Goal: Register for event/course

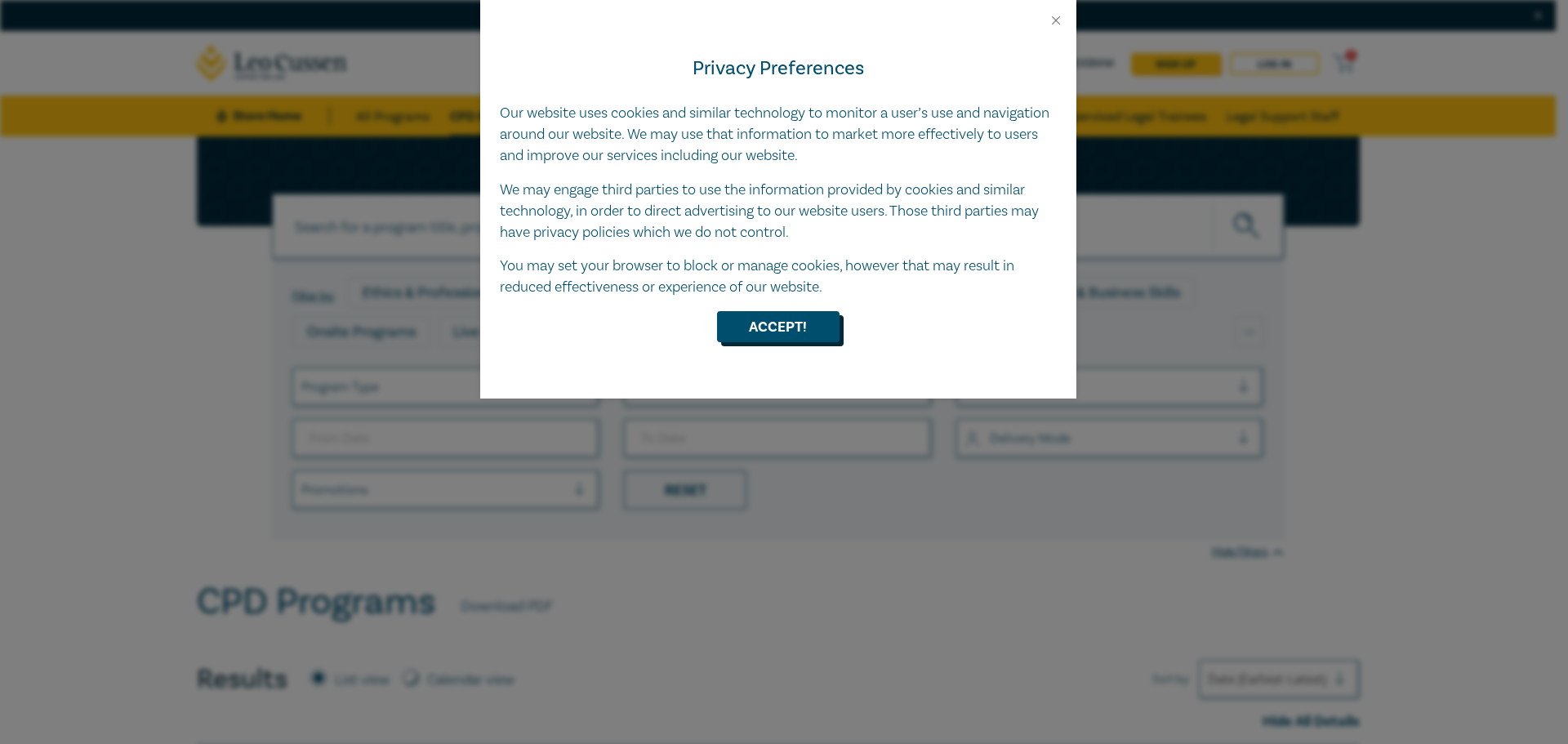
click at [796, 316] on button "Accept!" at bounding box center [778, 326] width 123 height 31
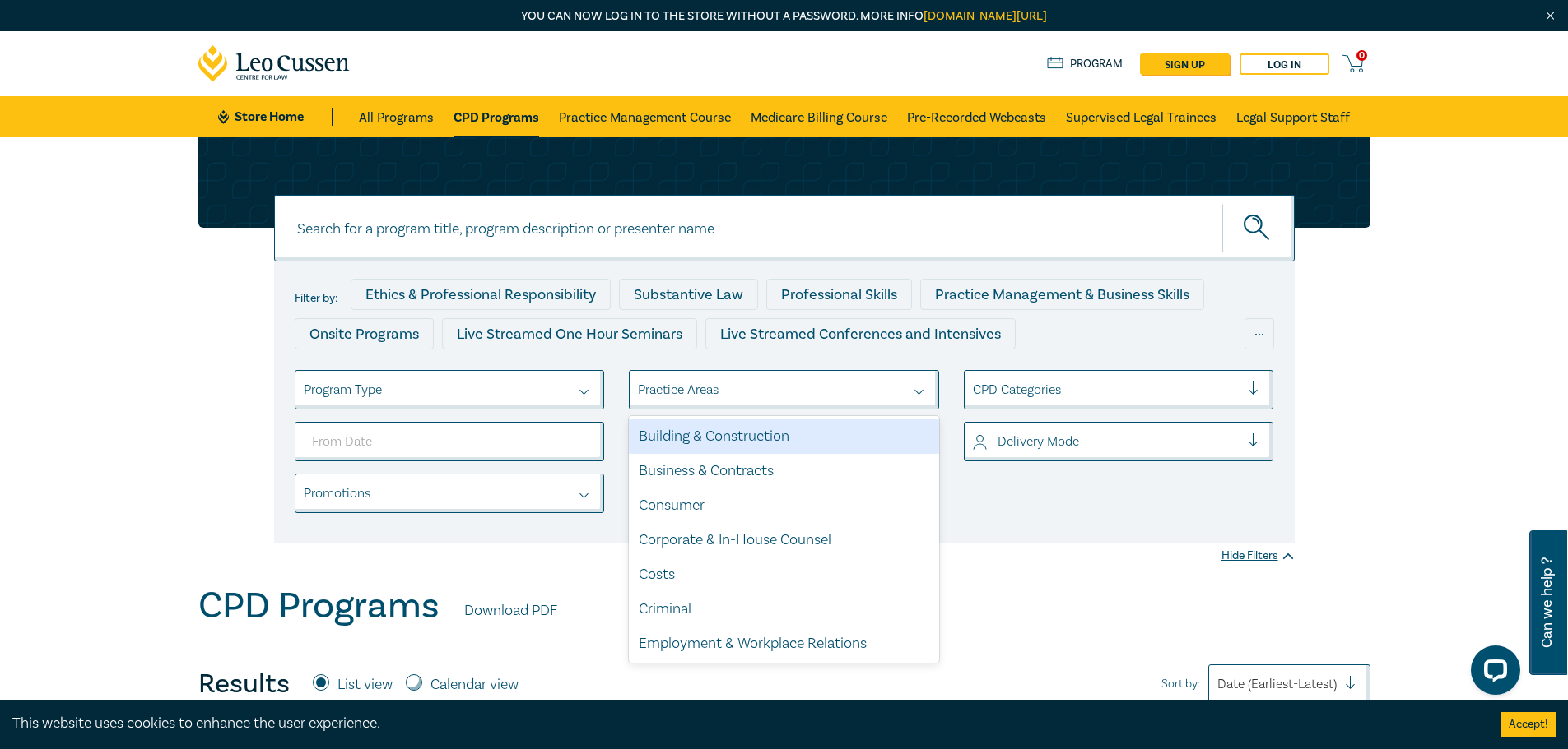
click at [713, 384] on div at bounding box center [772, 389] width 268 height 22
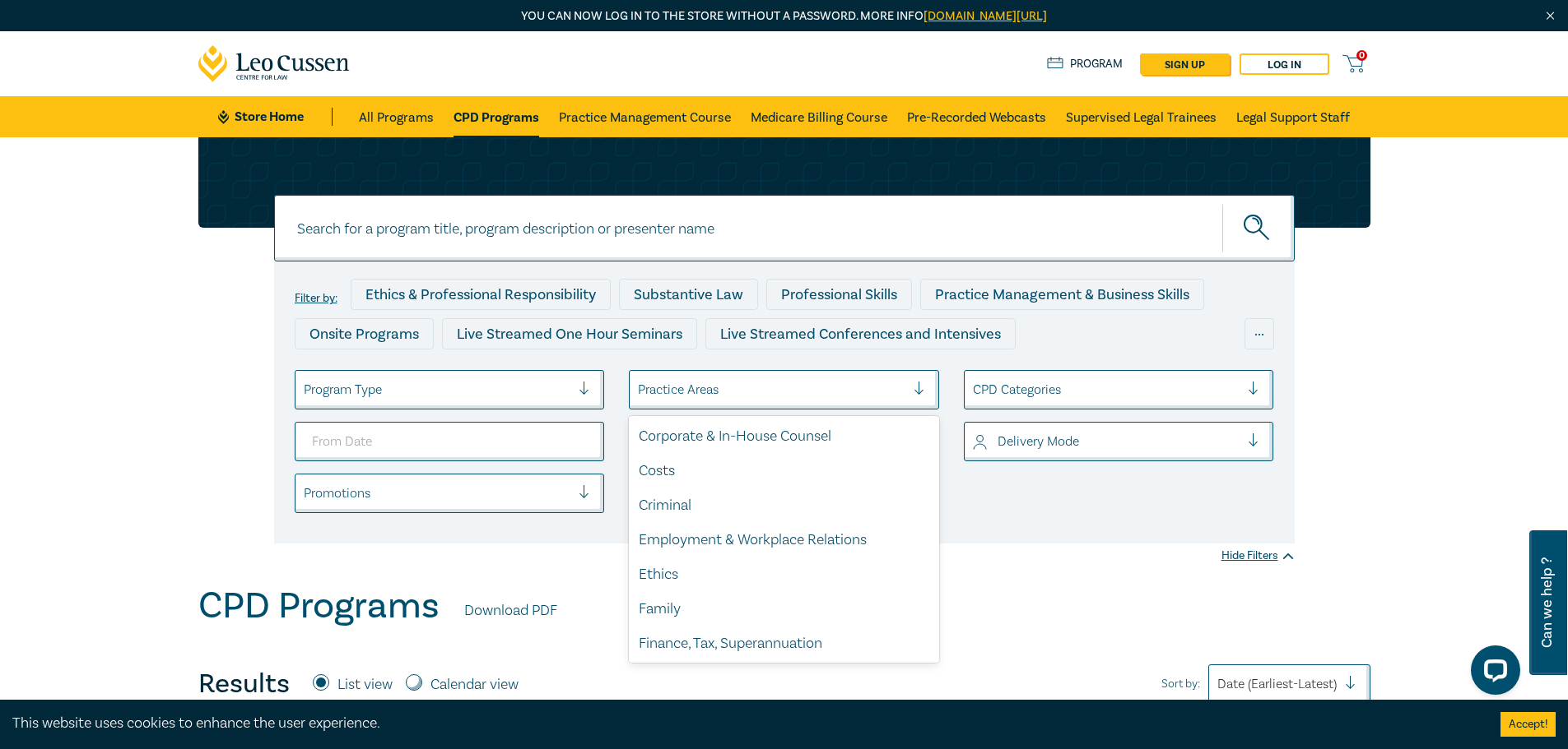
scroll to position [247, 0]
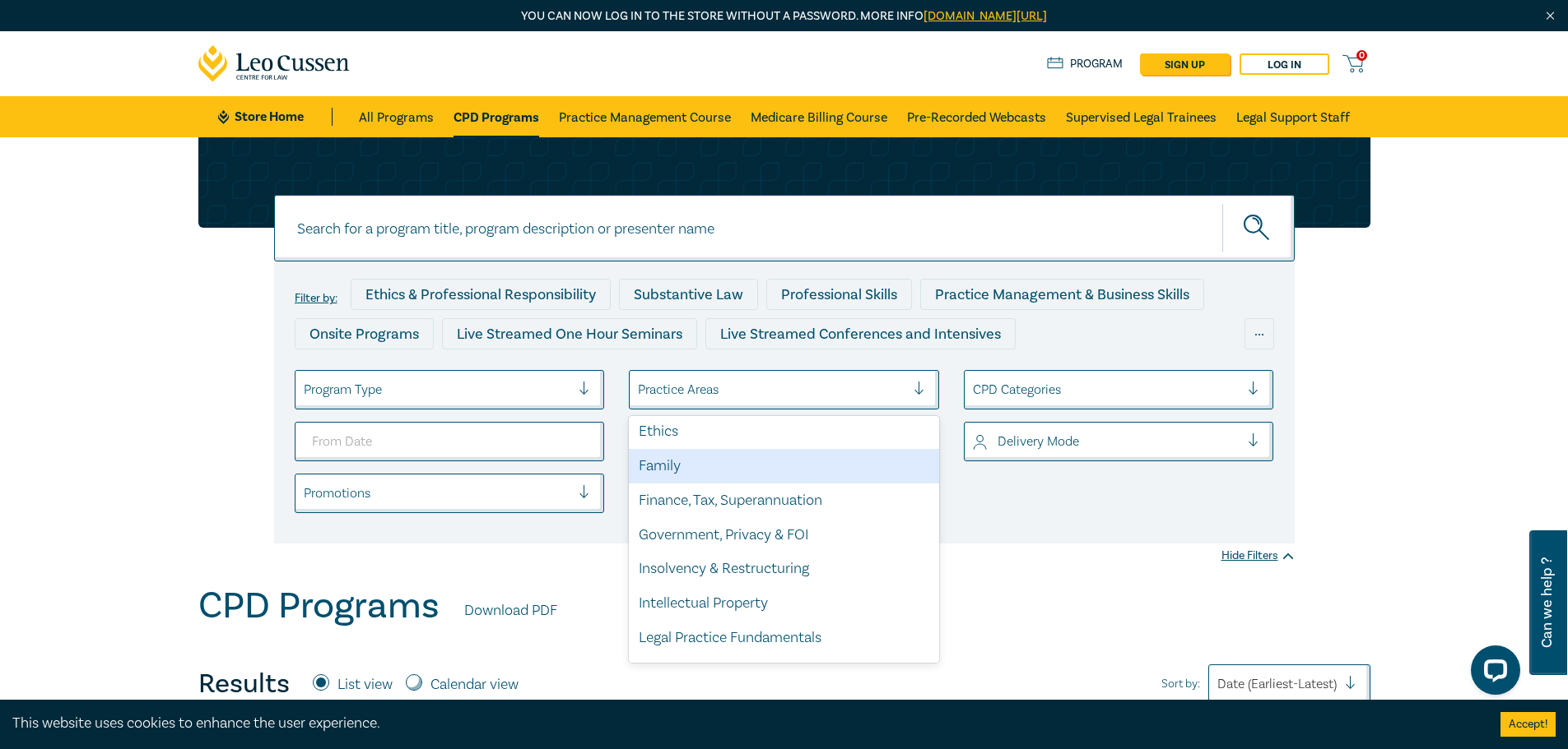
click at [719, 463] on div "Family" at bounding box center [784, 466] width 311 height 35
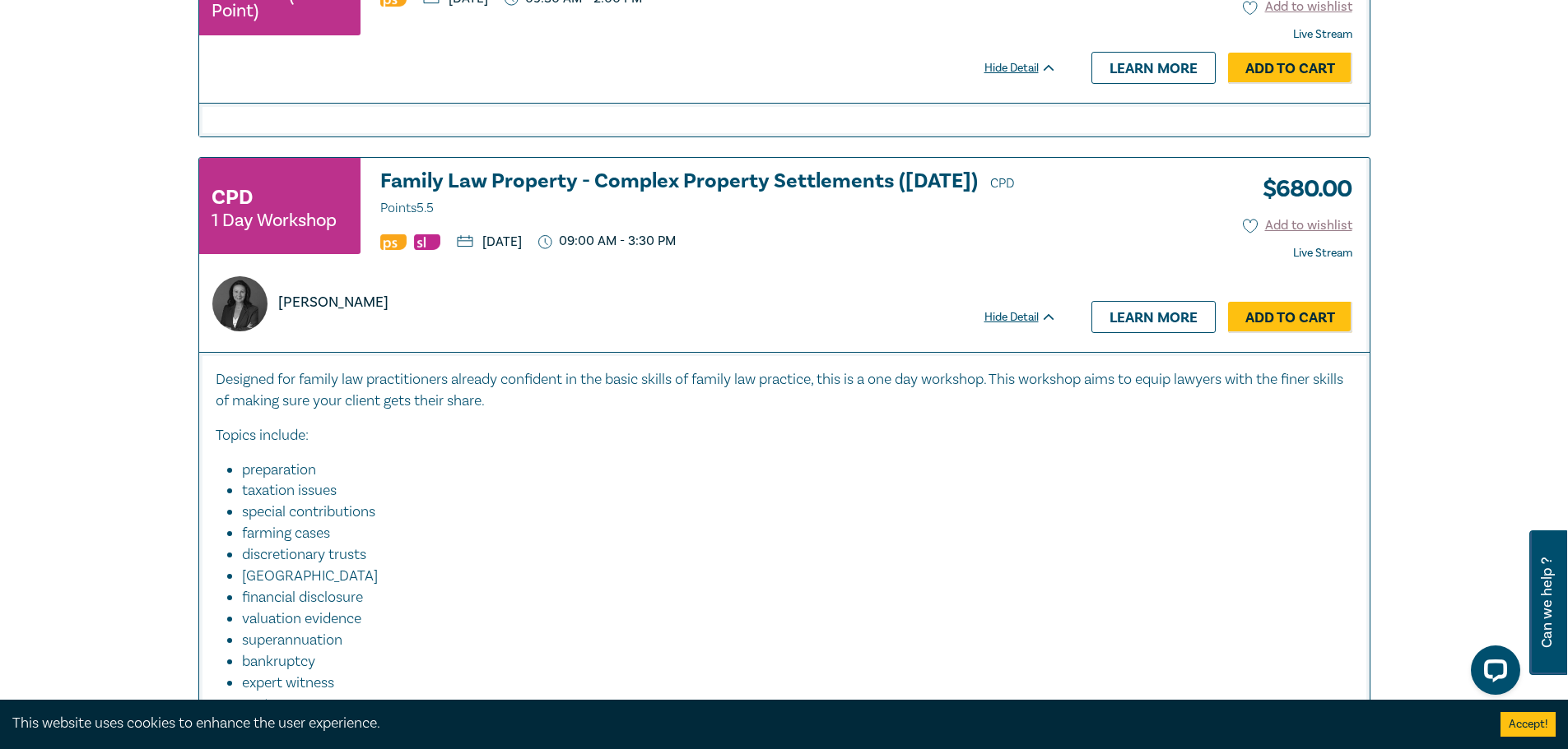
scroll to position [741, 0]
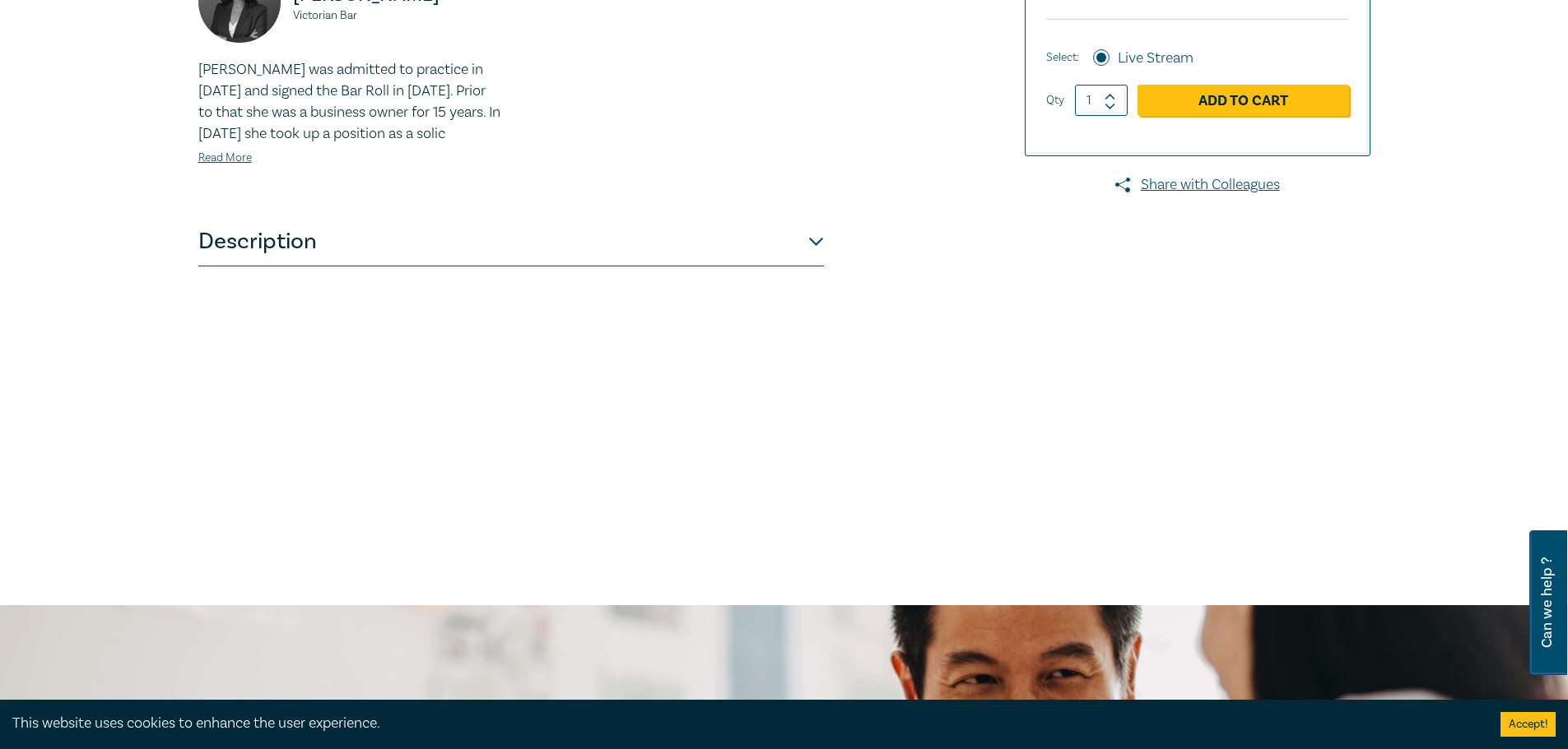
scroll to position [658, 0]
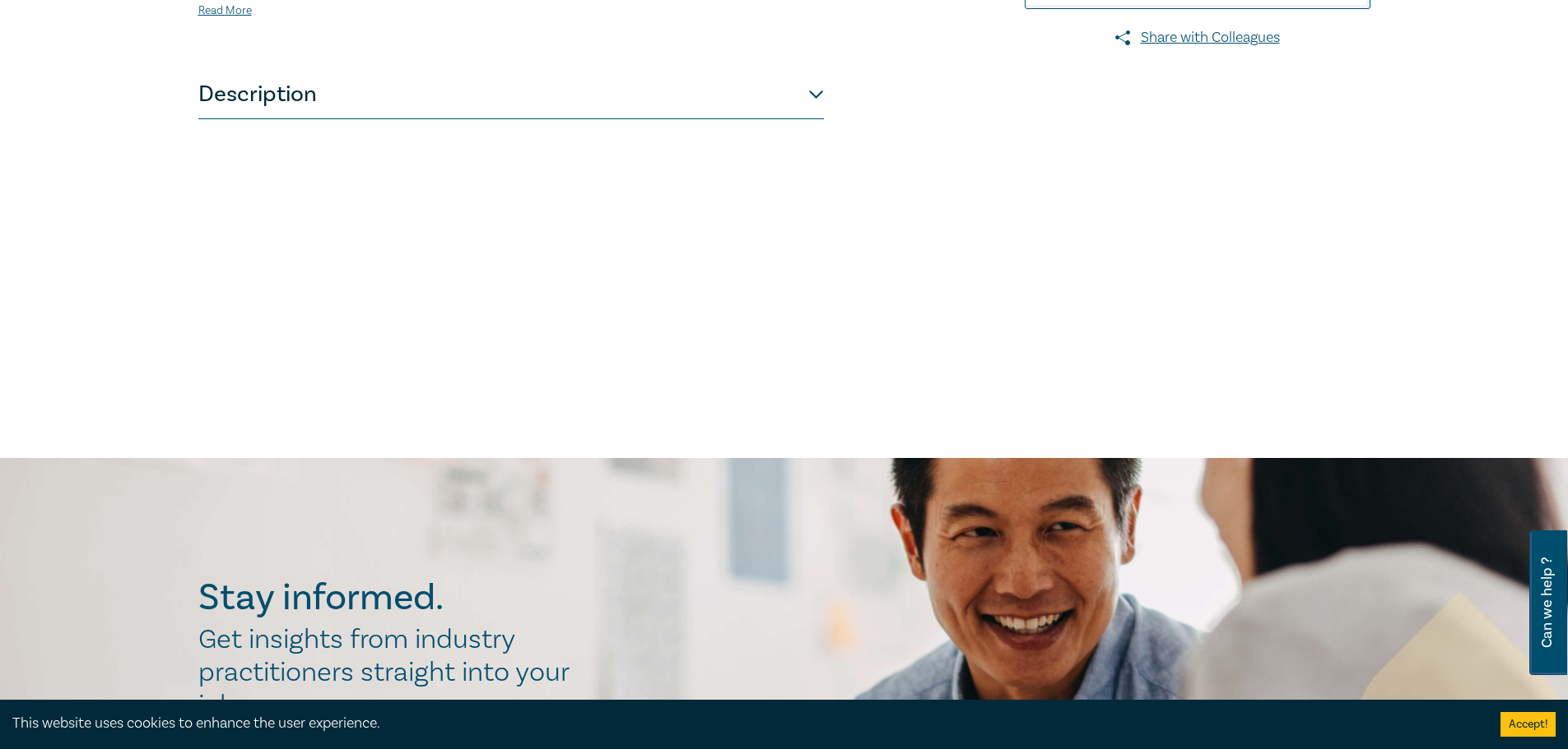
click at [608, 120] on button "Description" at bounding box center [511, 94] width 625 height 50
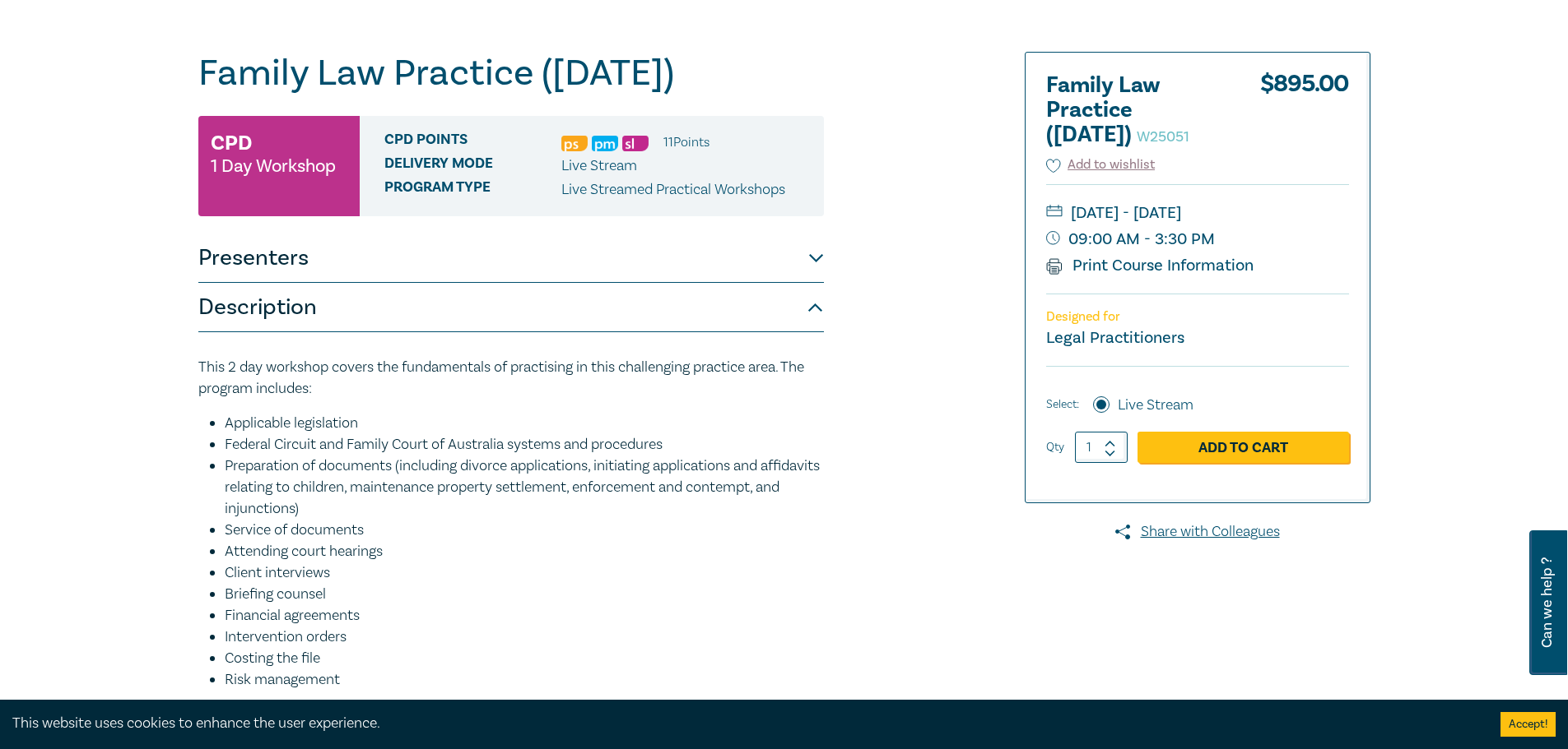
scroll to position [165, 0]
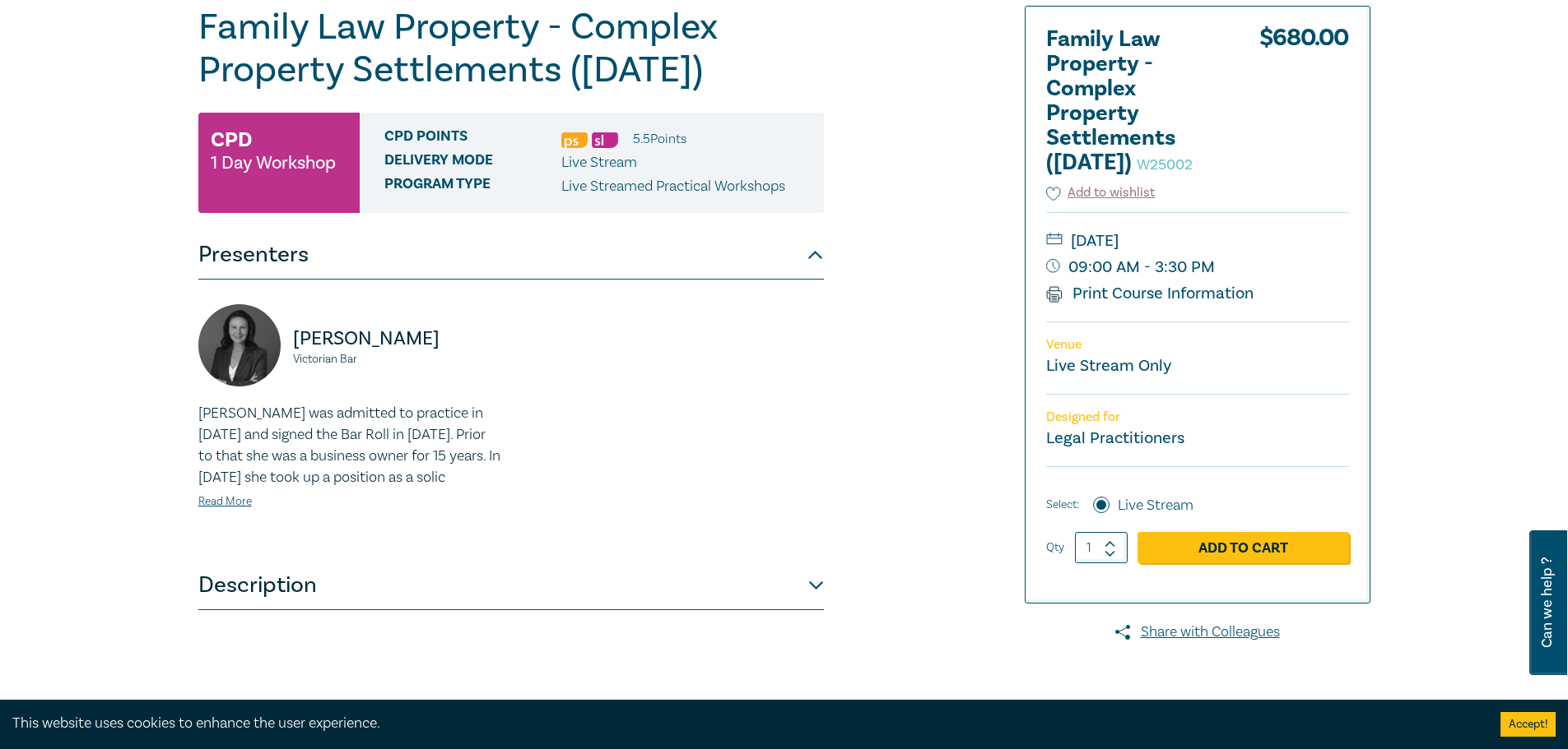
scroll to position [247, 0]
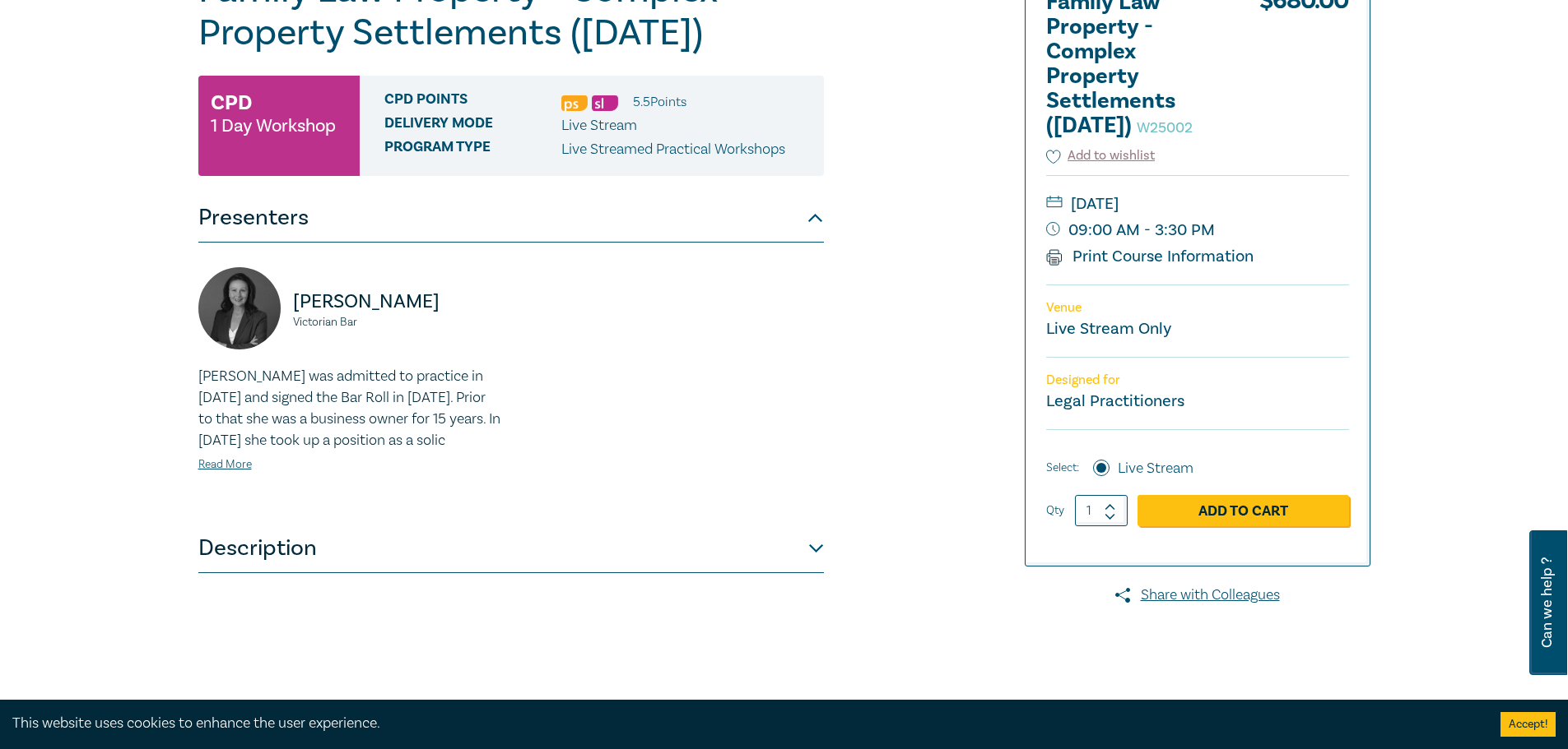
click at [577, 102] on img at bounding box center [574, 103] width 26 height 16
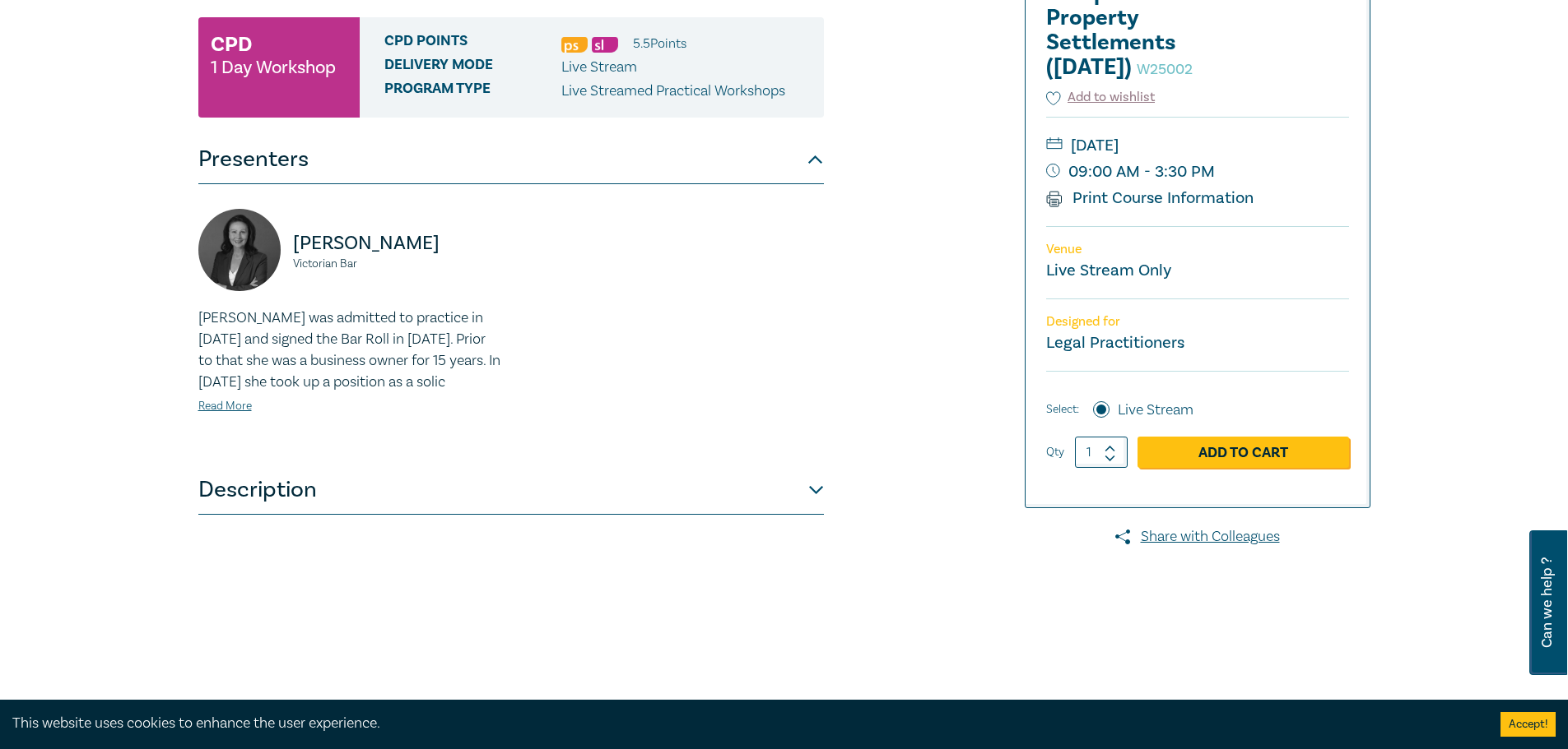
scroll to position [329, 0]
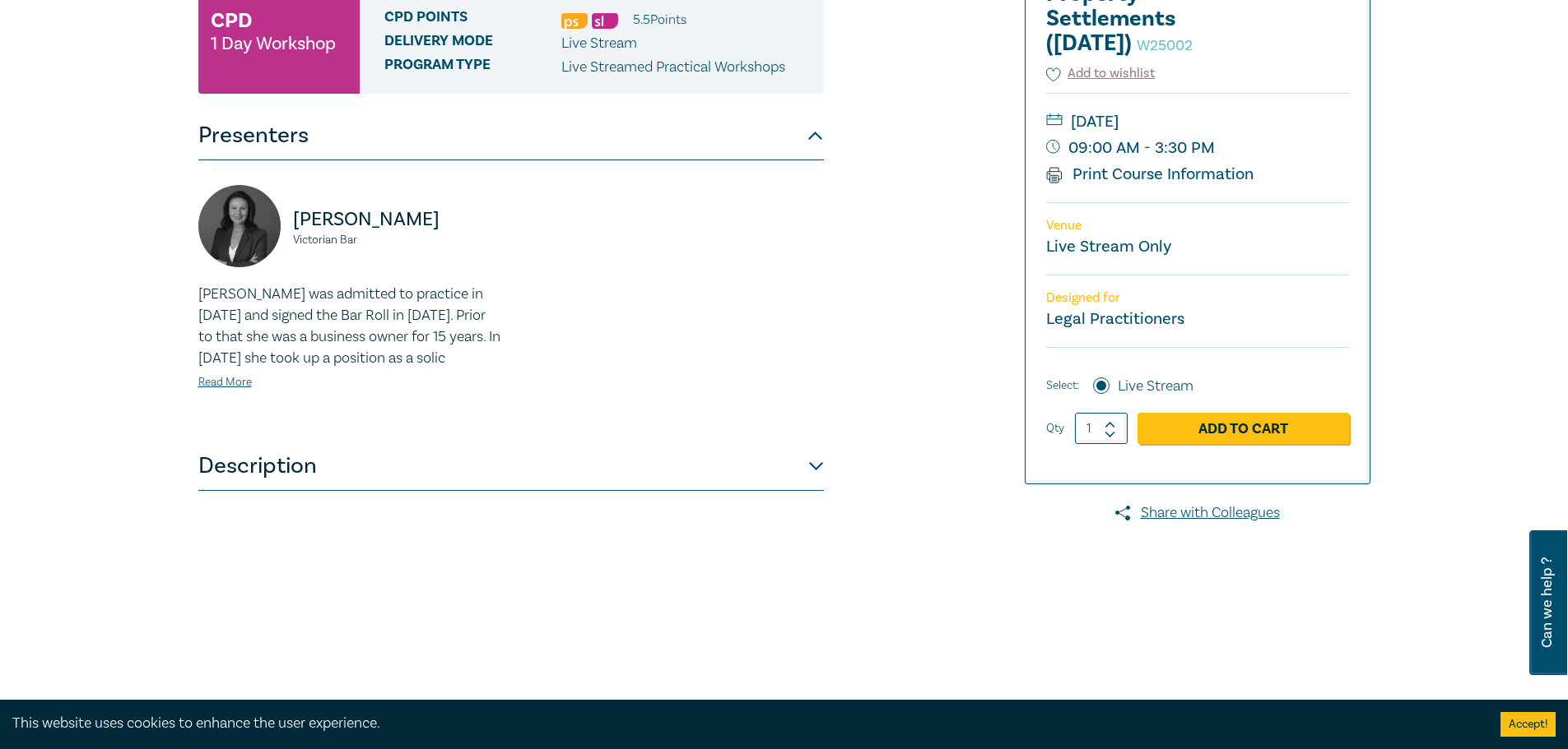
click at [587, 485] on button "Description" at bounding box center [511, 466] width 625 height 50
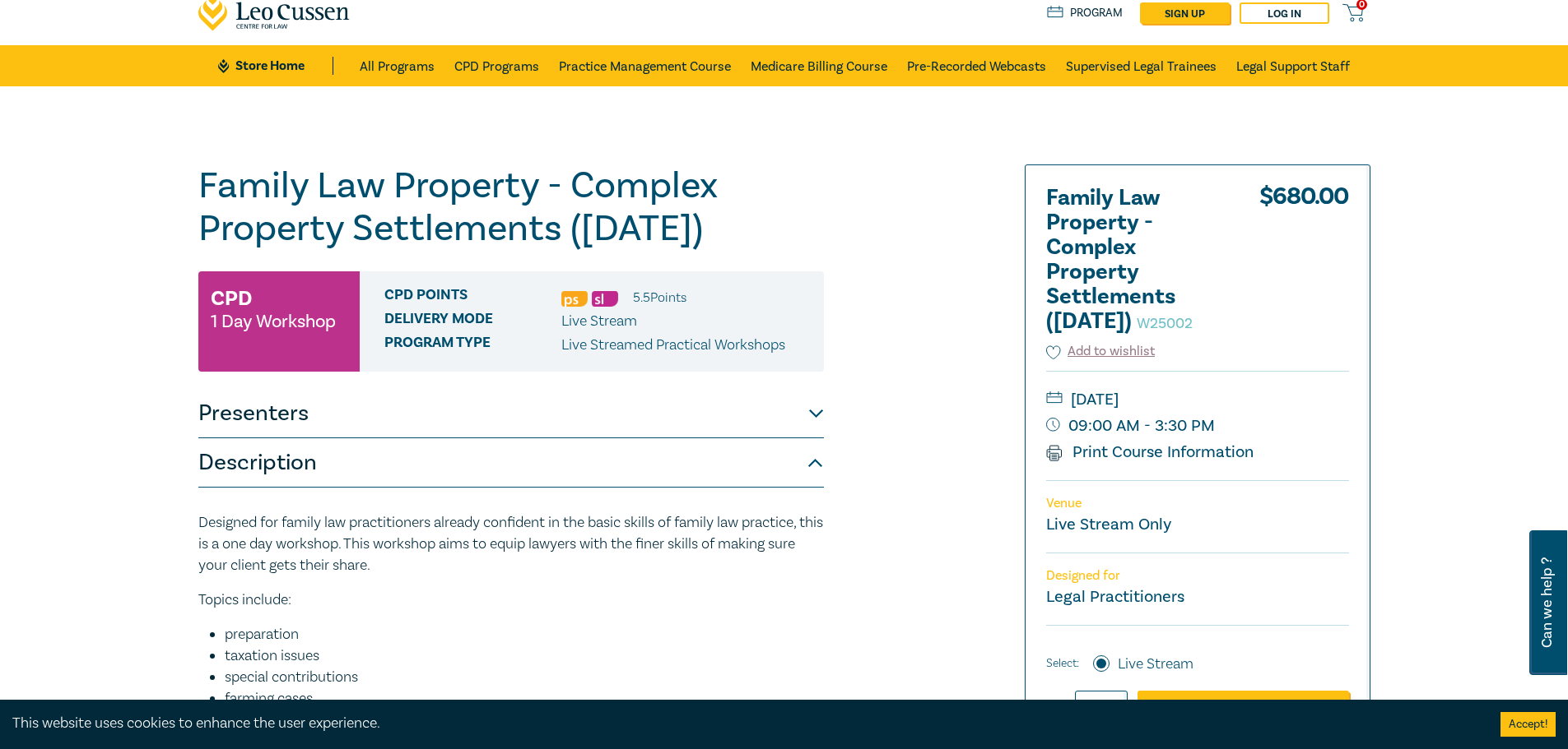
scroll to position [0, 0]
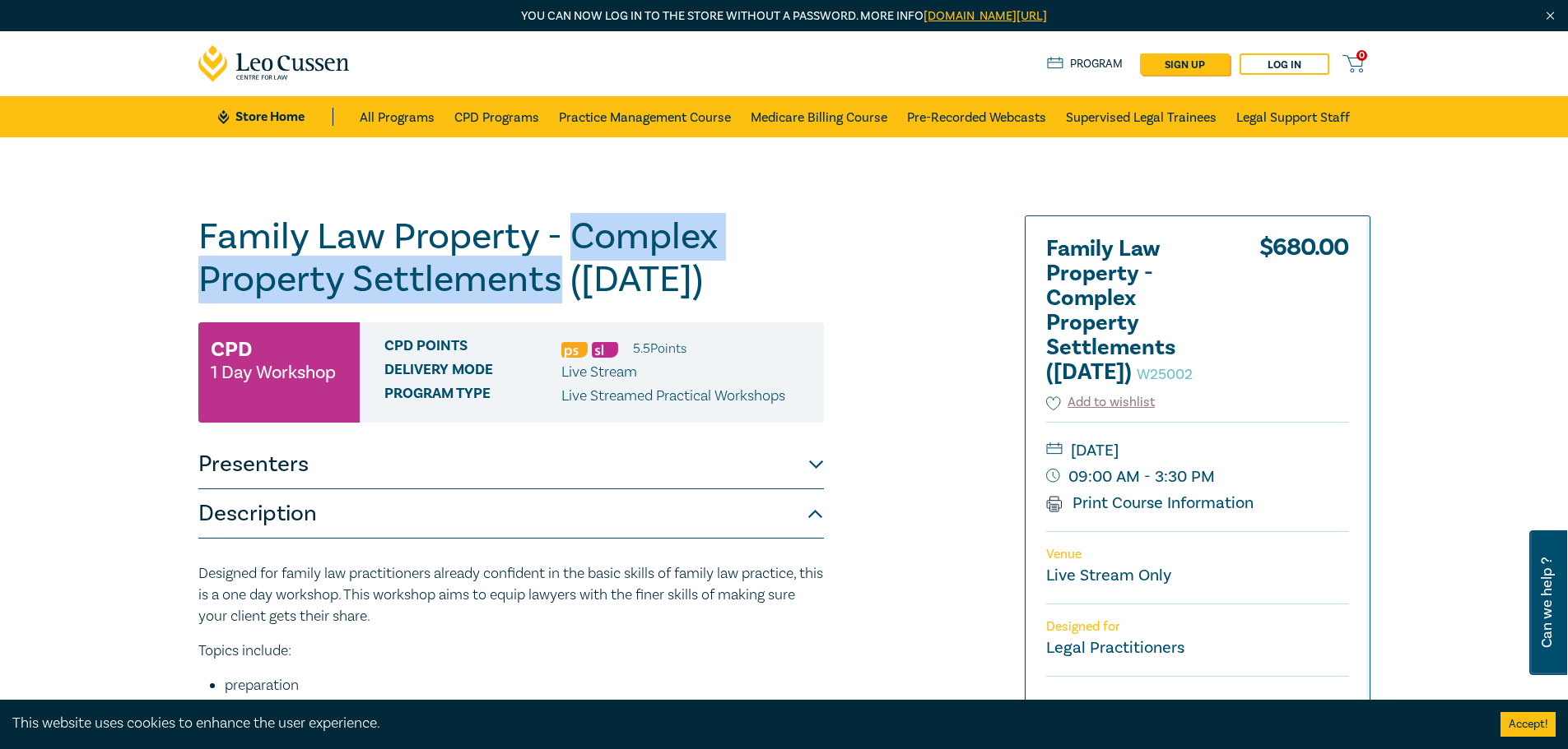
drag, startPoint x: 577, startPoint y: 233, endPoint x: 560, endPoint y: 284, distance: 53.8
click at [560, 284] on h1 "Family Law Property - Complex Property Settlements ([DATE]) W25002" at bounding box center [511, 257] width 625 height 85
copy h1 "Complex Property Settlements"
click at [526, 112] on link "CPD Programs" at bounding box center [497, 117] width 85 height 41
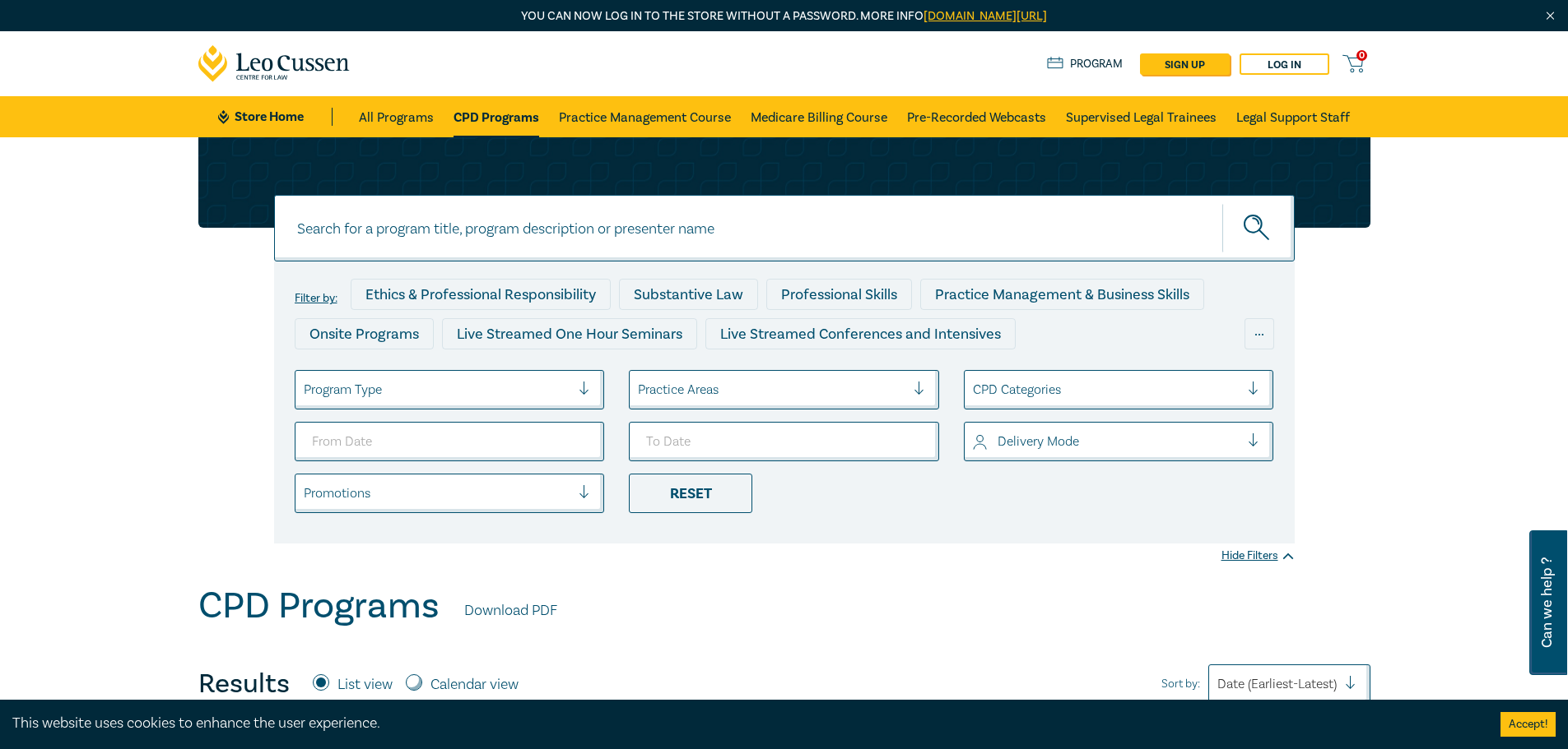
click at [717, 402] on div "Practice Areas" at bounding box center [771, 390] width 283 height 28
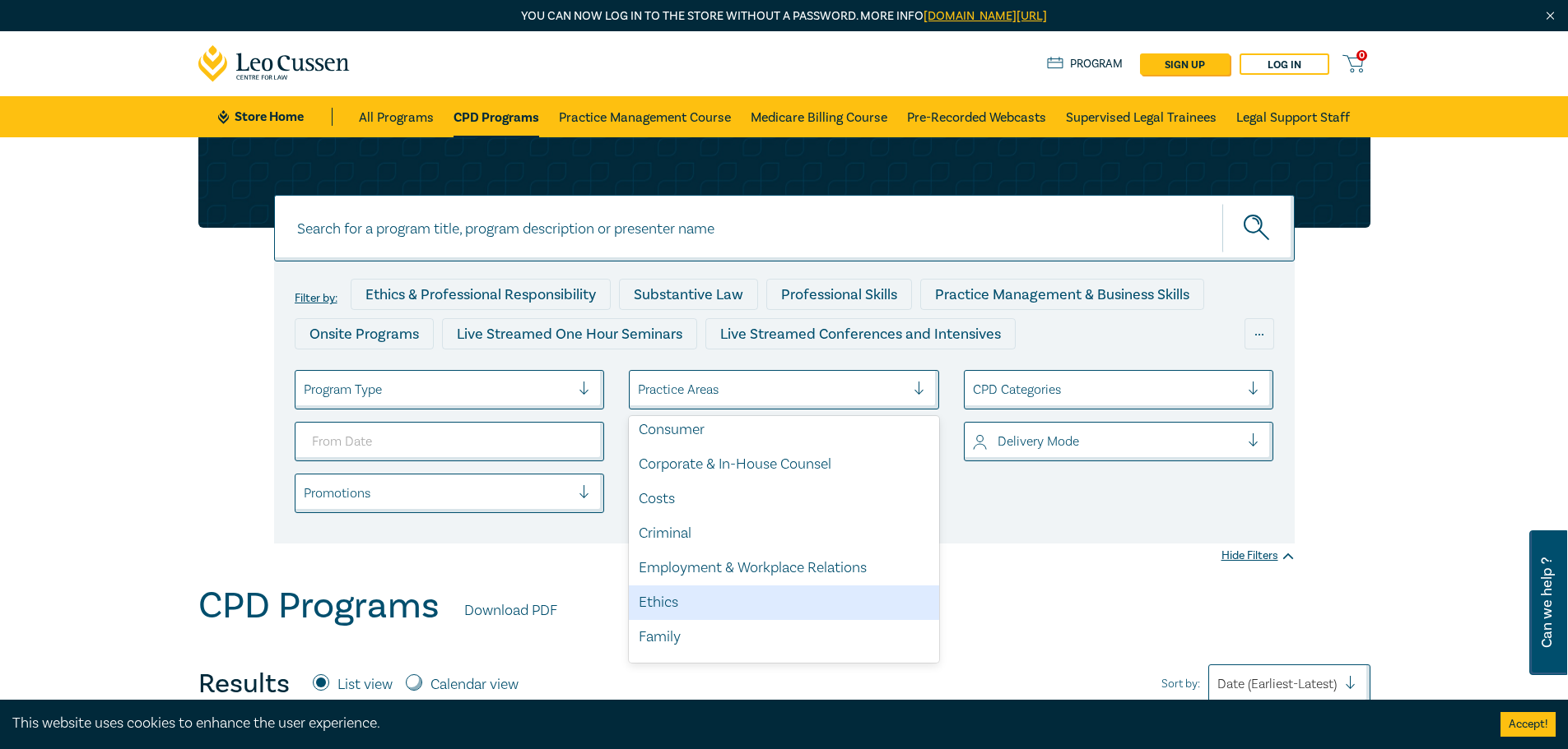
scroll to position [165, 0]
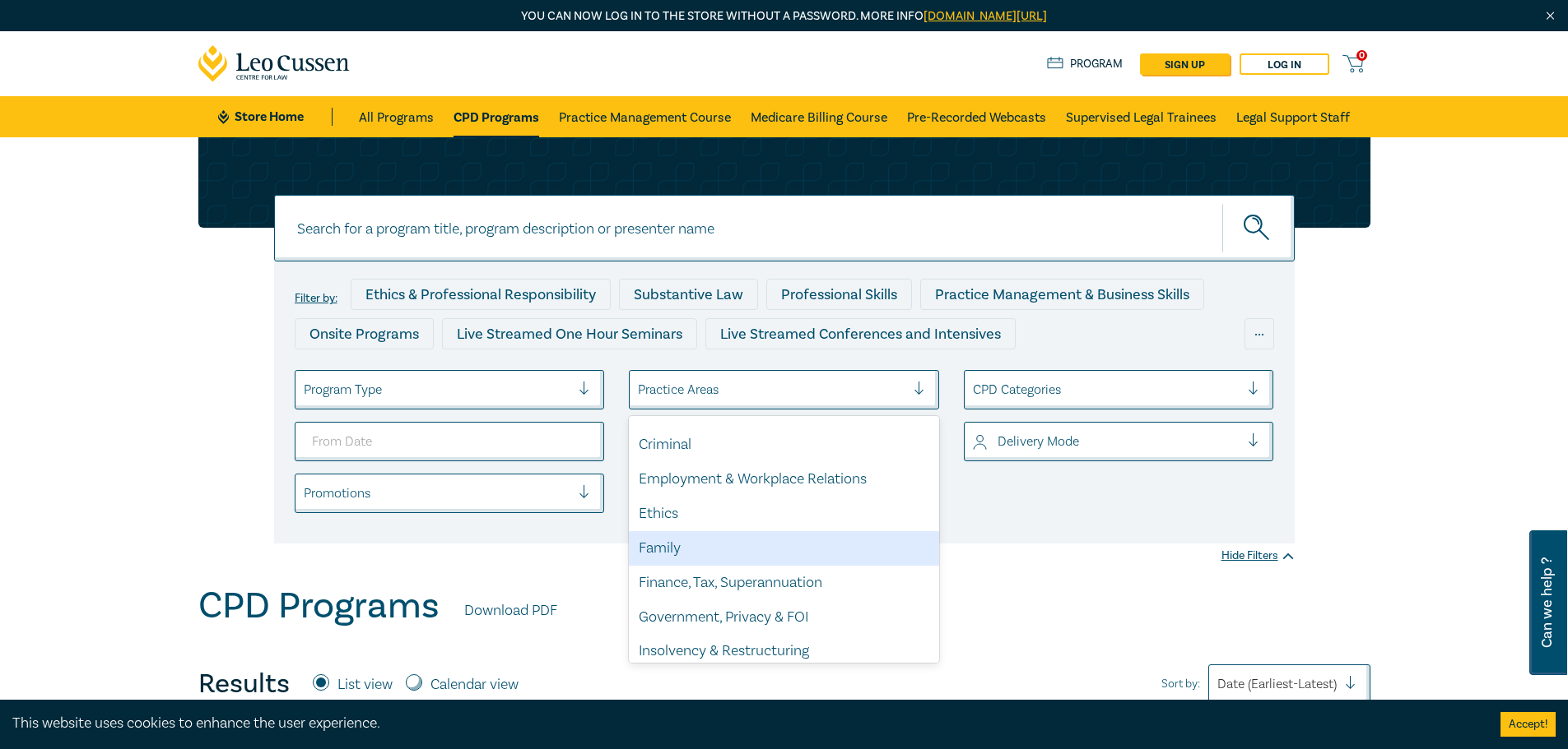
click at [713, 540] on div "Family" at bounding box center [784, 548] width 311 height 35
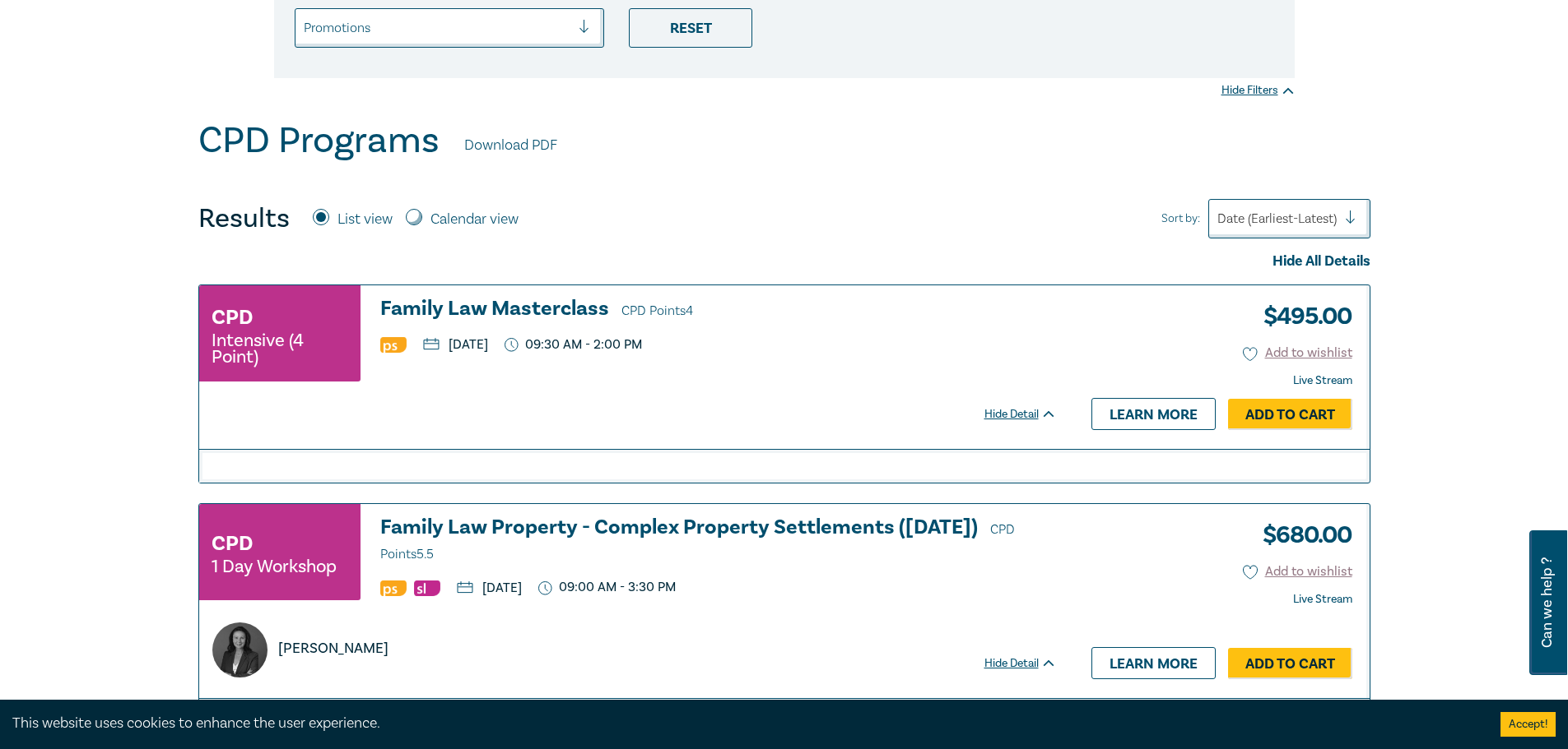
scroll to position [411, 0]
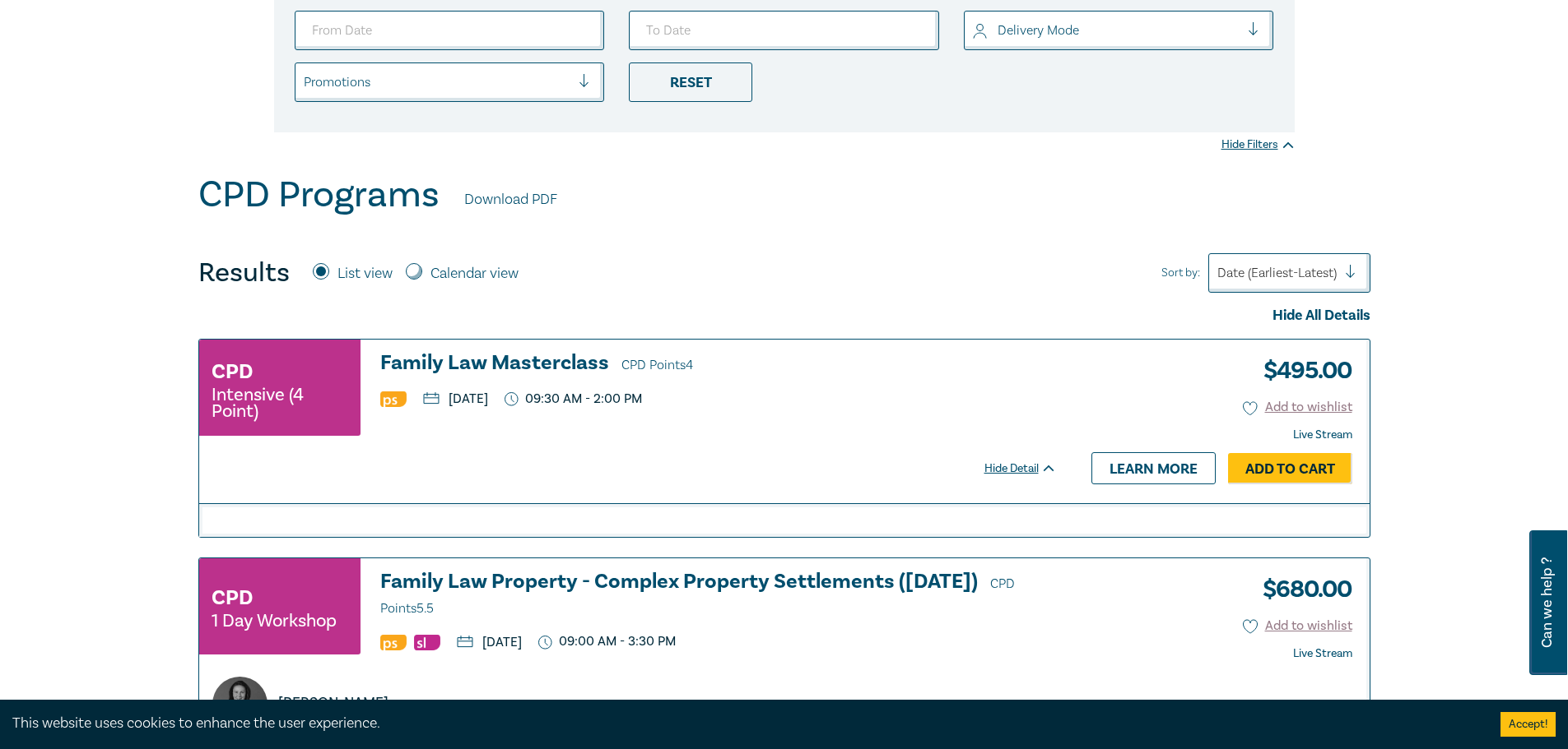
click at [495, 266] on label "Calendar view" at bounding box center [474, 273] width 88 height 22
click at [422, 266] on input "Calendar view" at bounding box center [414, 271] width 17 height 17
radio input "true"
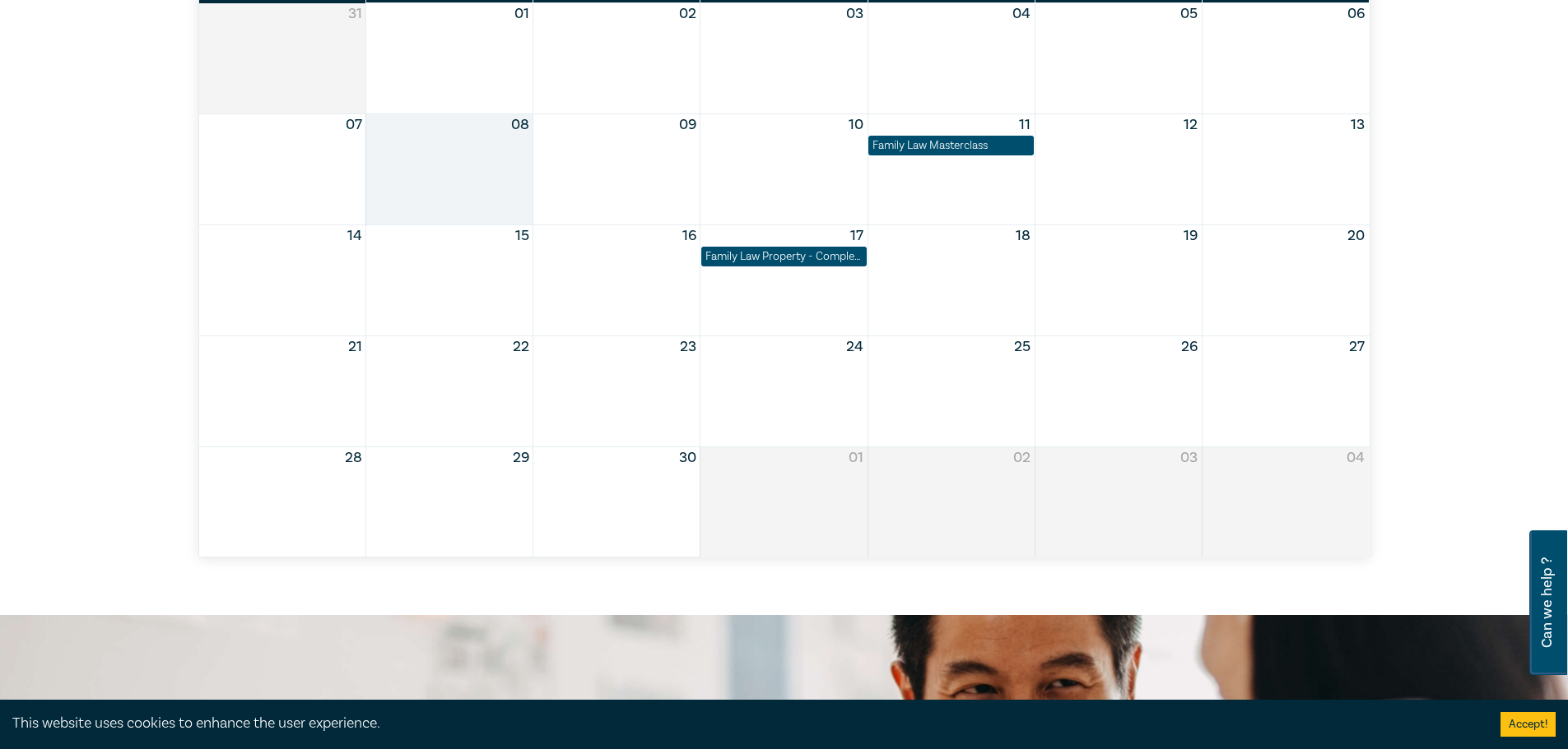
scroll to position [658, 0]
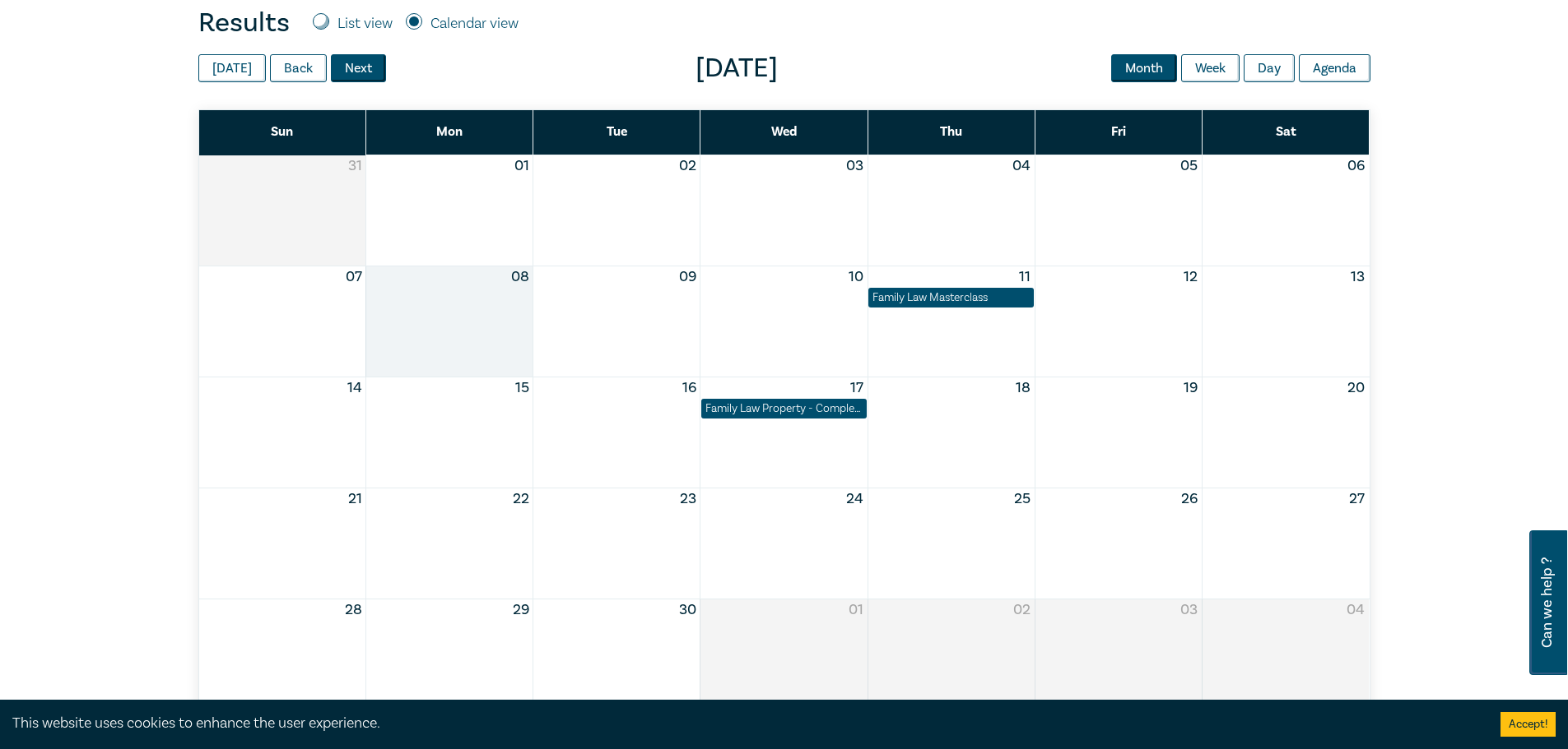
click at [352, 72] on button "Next" at bounding box center [358, 68] width 55 height 28
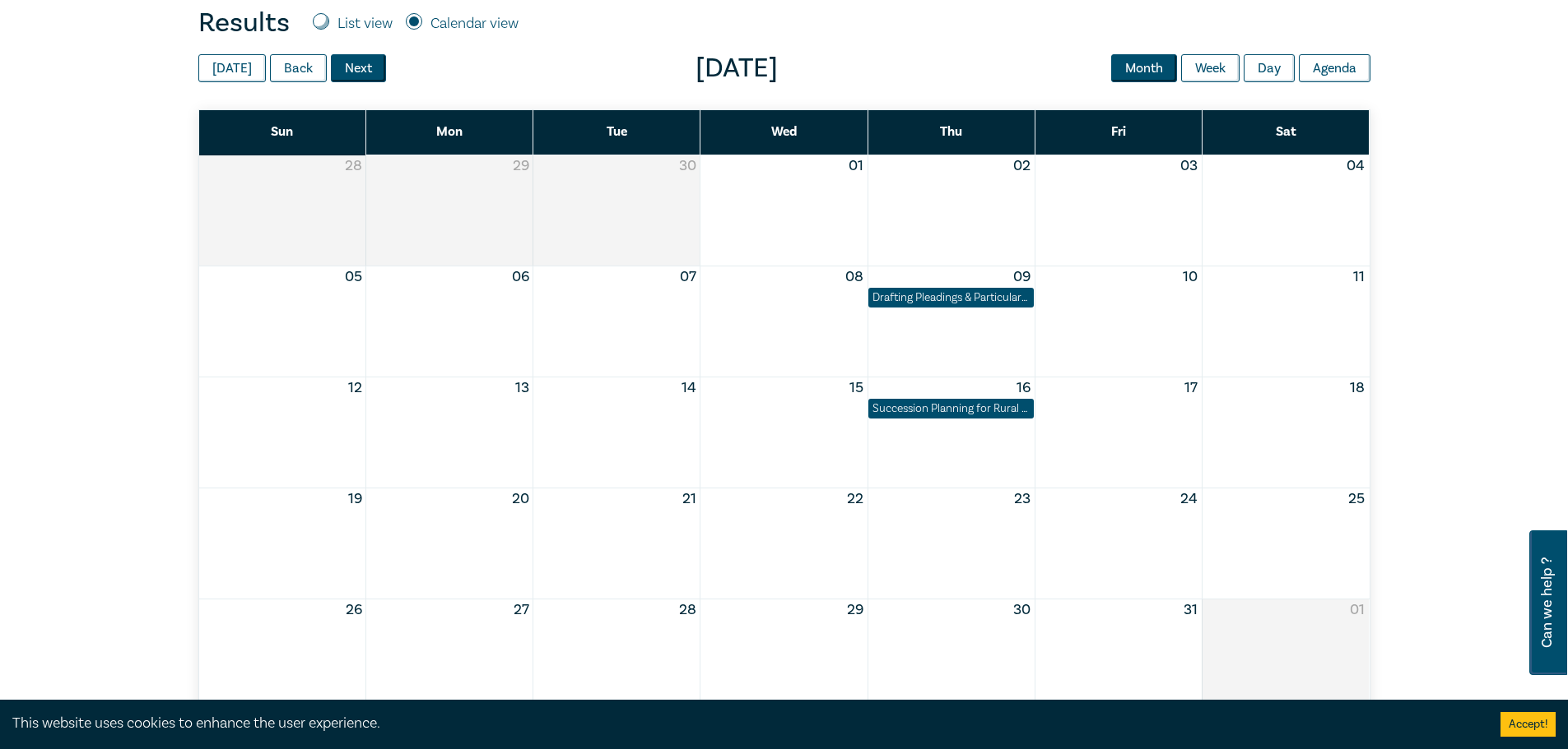
click at [352, 72] on button "Next" at bounding box center [358, 68] width 55 height 28
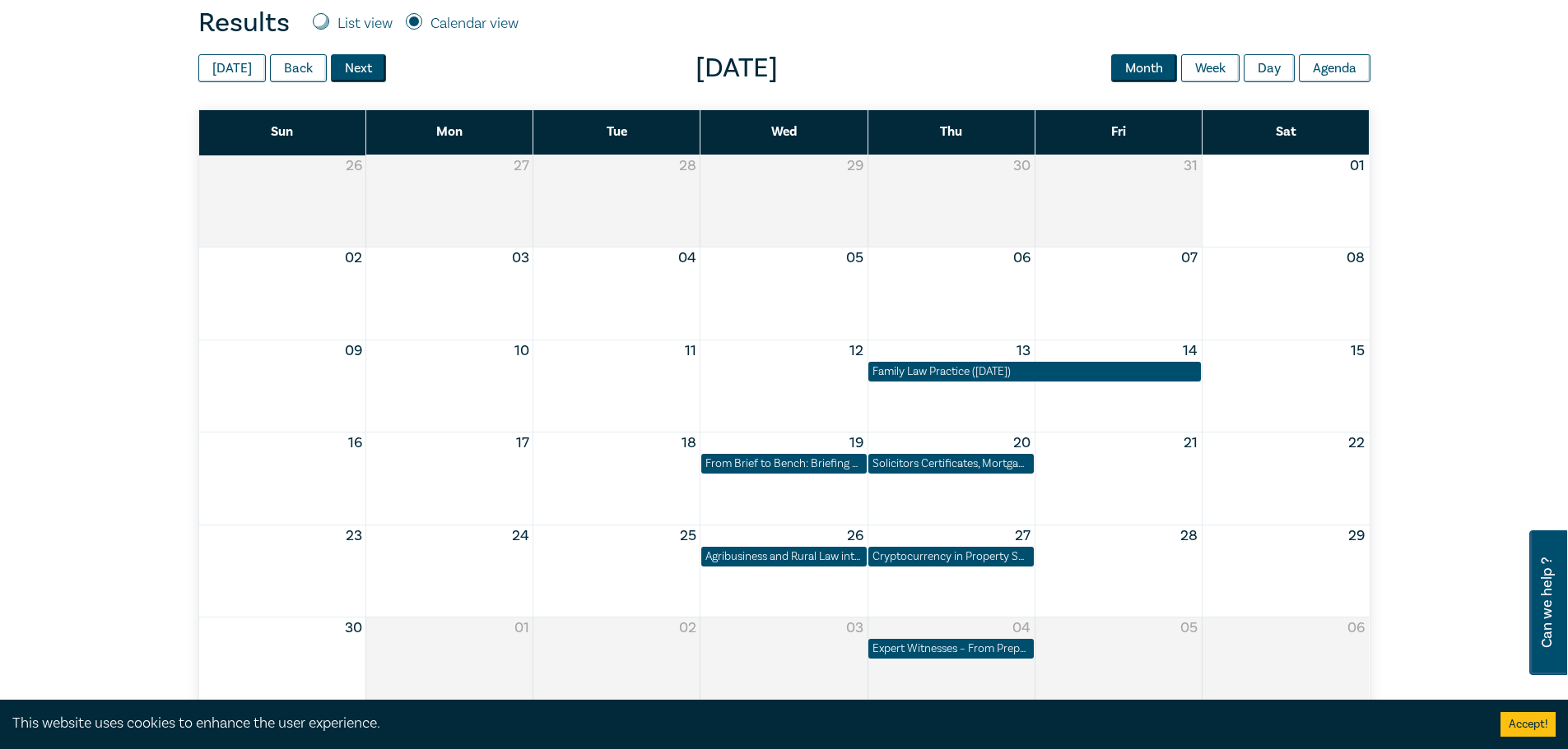
click at [351, 71] on button "Next" at bounding box center [358, 68] width 55 height 28
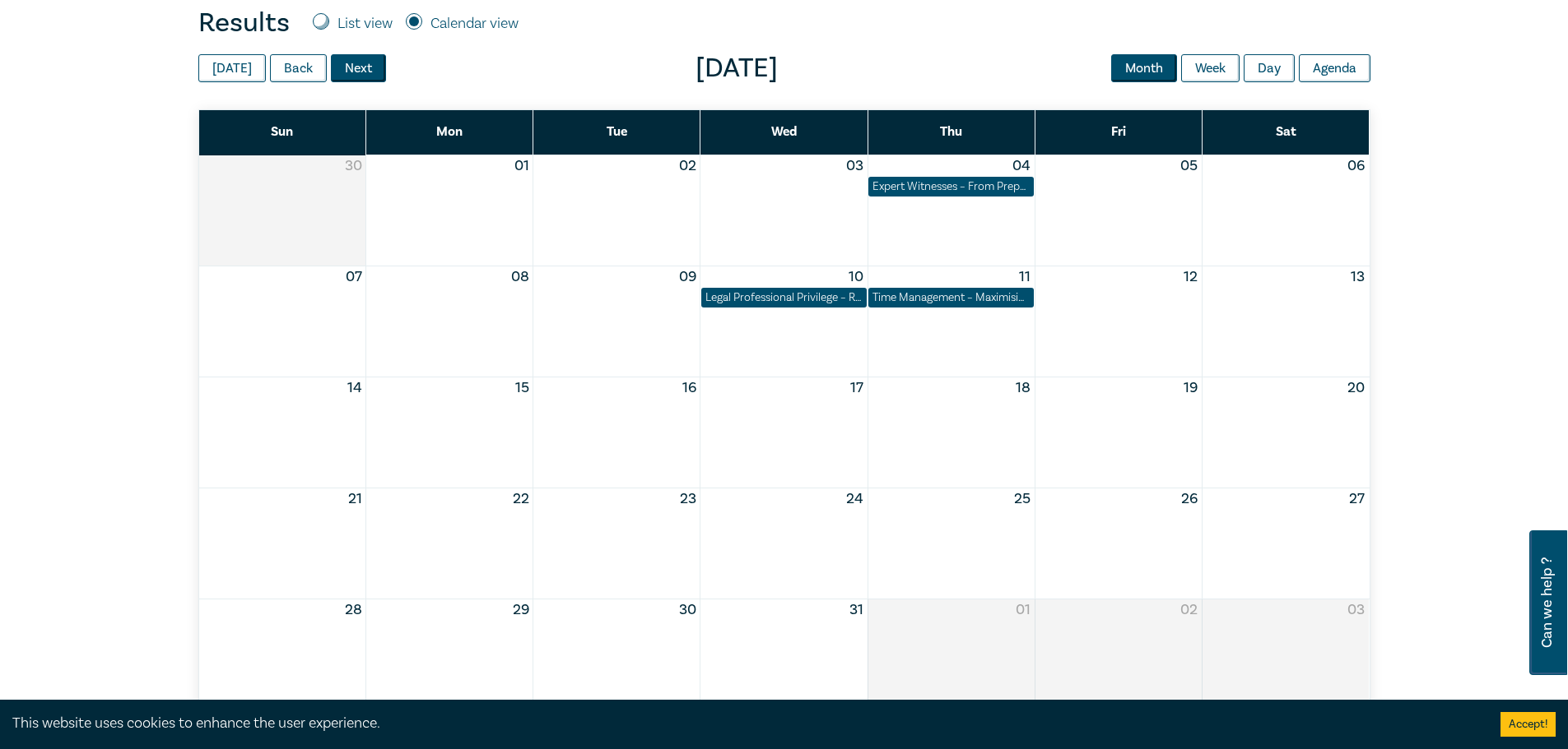
click at [351, 71] on button "Next" at bounding box center [358, 68] width 55 height 28
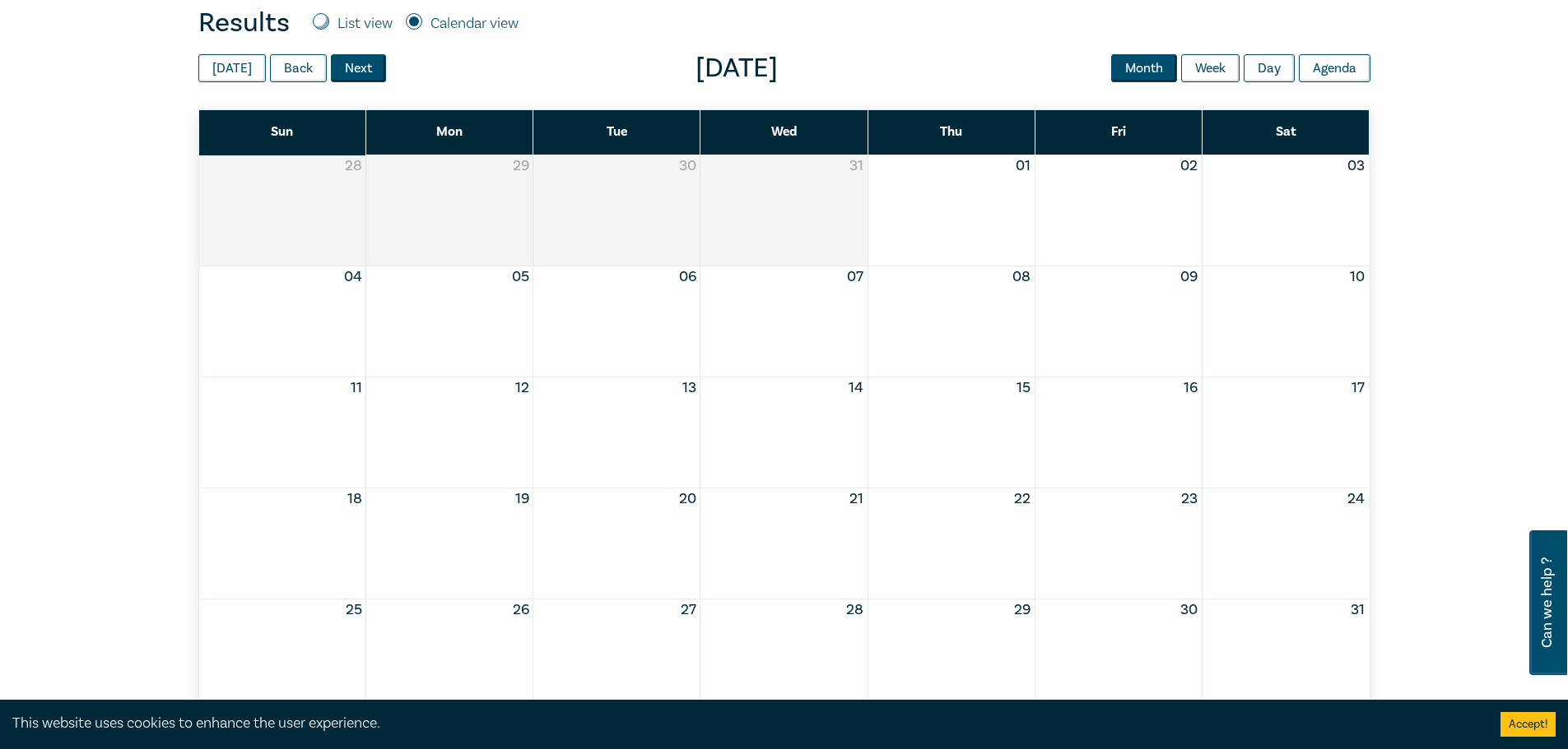
click at [351, 71] on button "Next" at bounding box center [358, 68] width 55 height 28
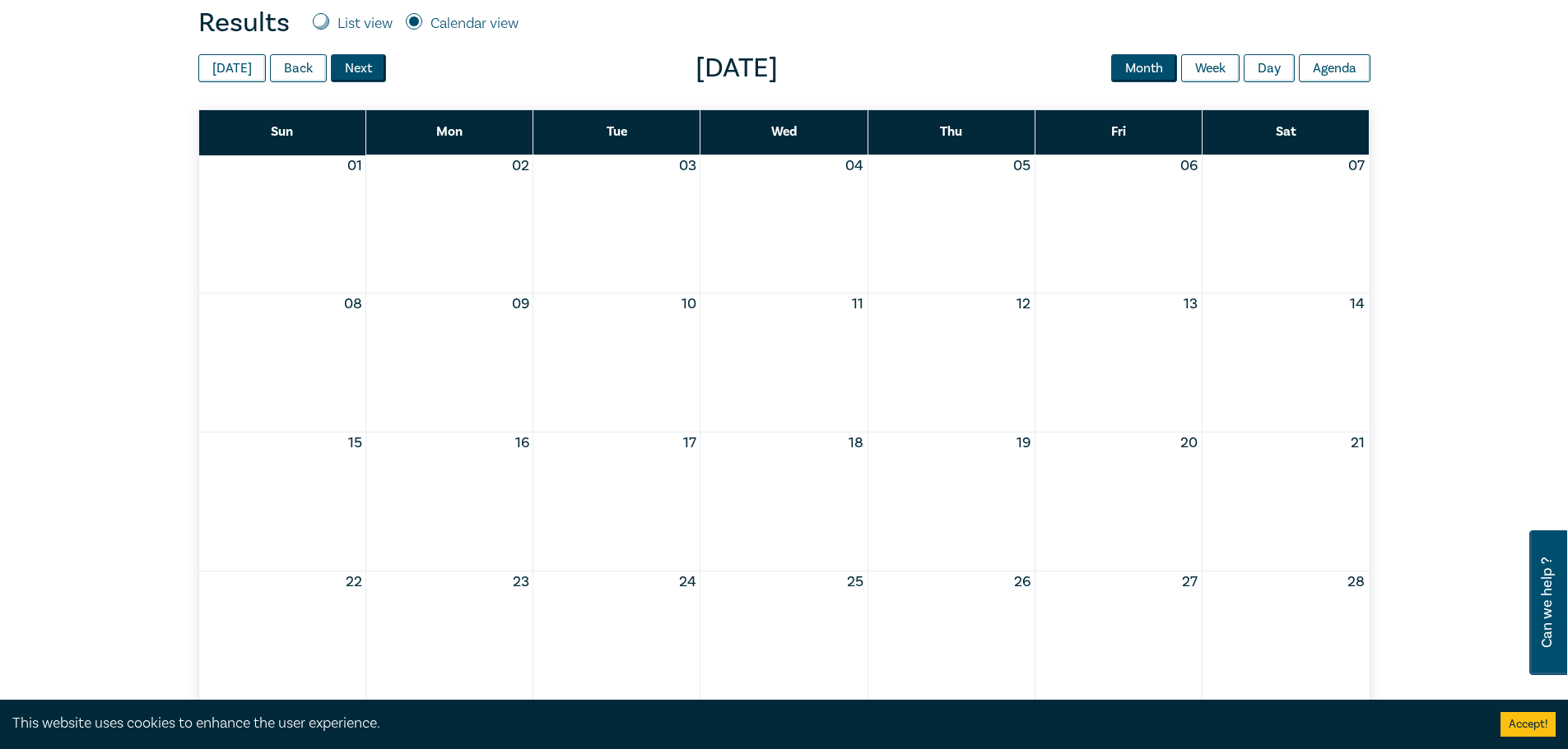
click at [351, 71] on button "Next" at bounding box center [358, 68] width 55 height 28
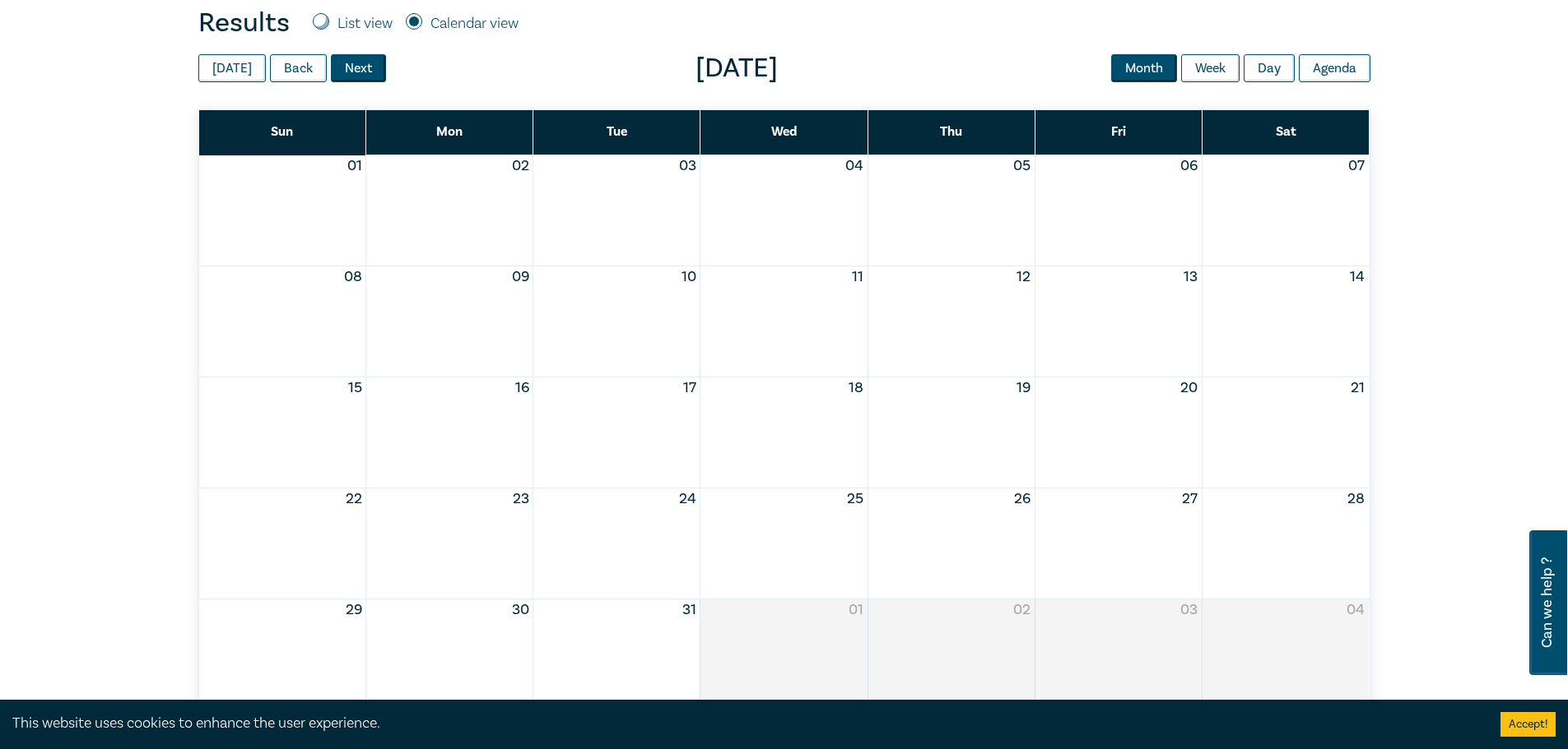
click at [351, 71] on button "Next" at bounding box center [358, 68] width 55 height 28
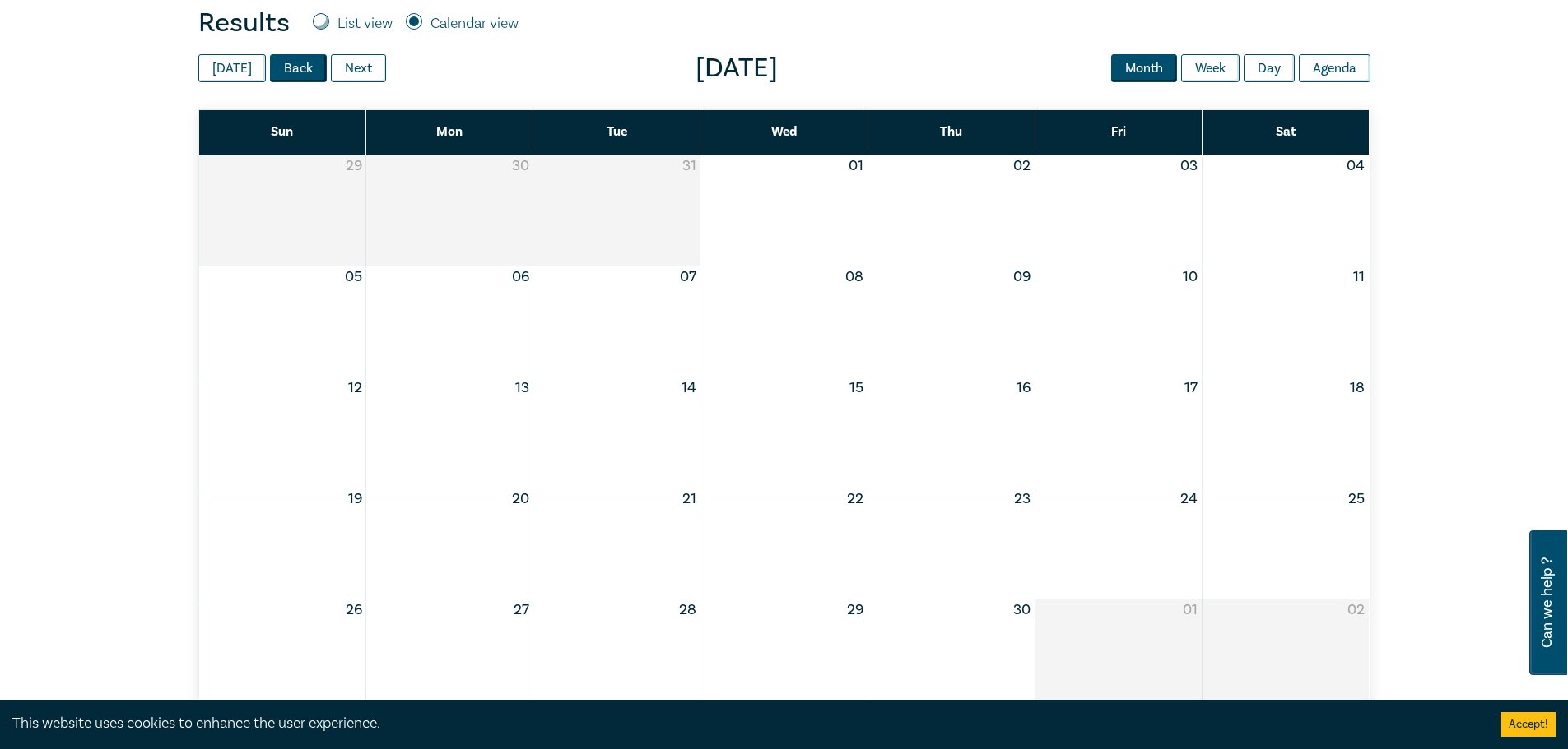
click at [296, 65] on button "Back" at bounding box center [298, 68] width 57 height 28
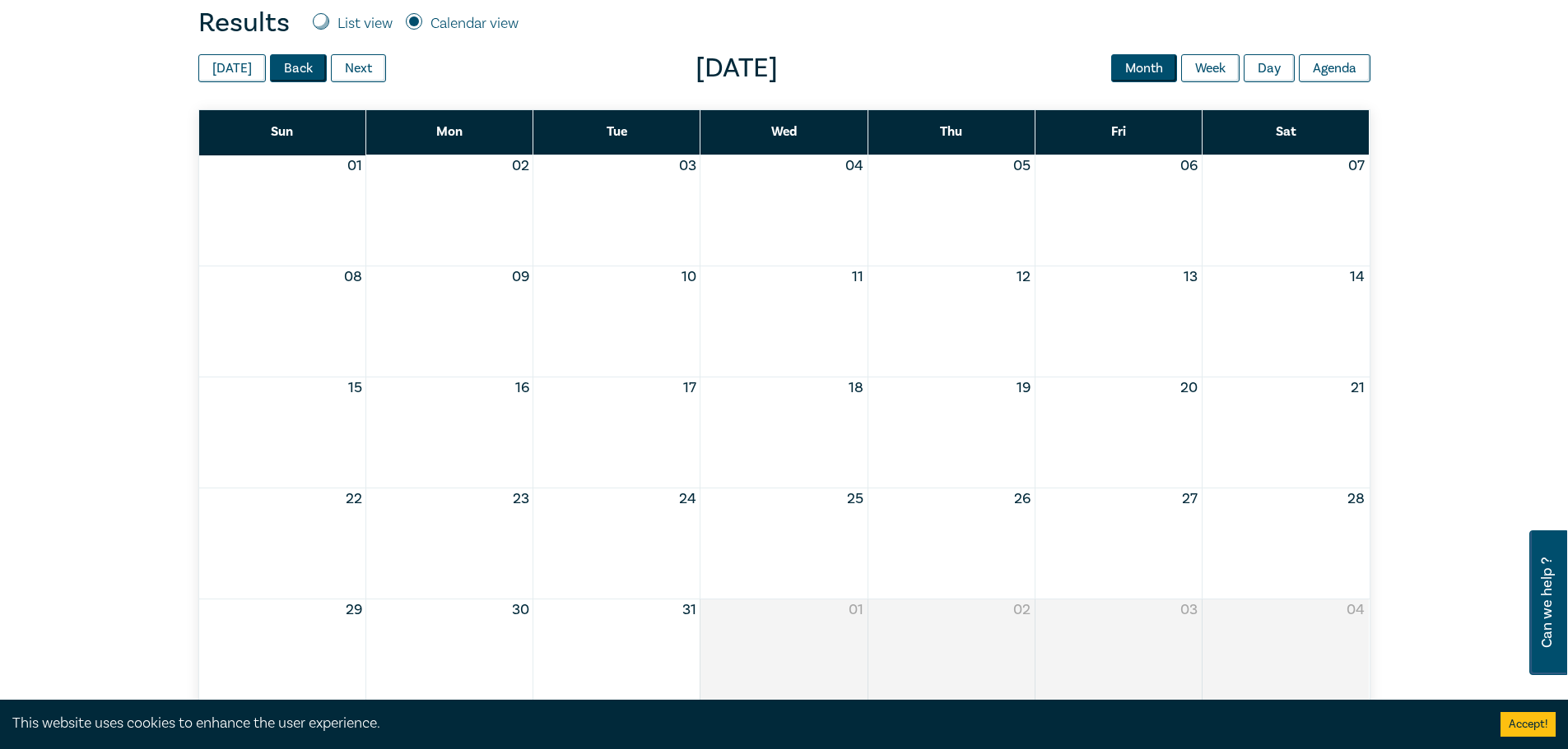
click at [296, 65] on button "Back" at bounding box center [298, 68] width 57 height 28
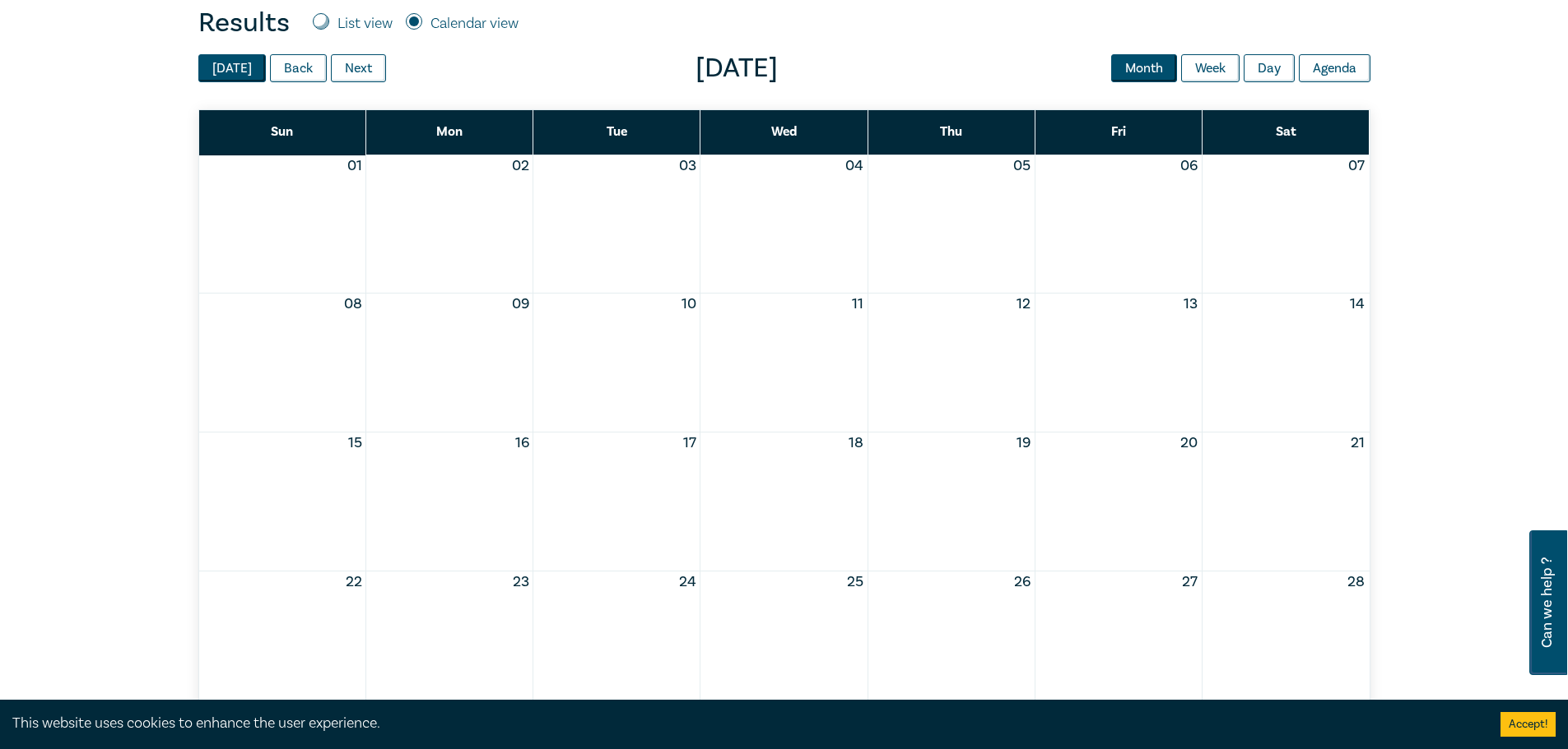
click at [251, 65] on button "[DATE]" at bounding box center [232, 68] width 67 height 28
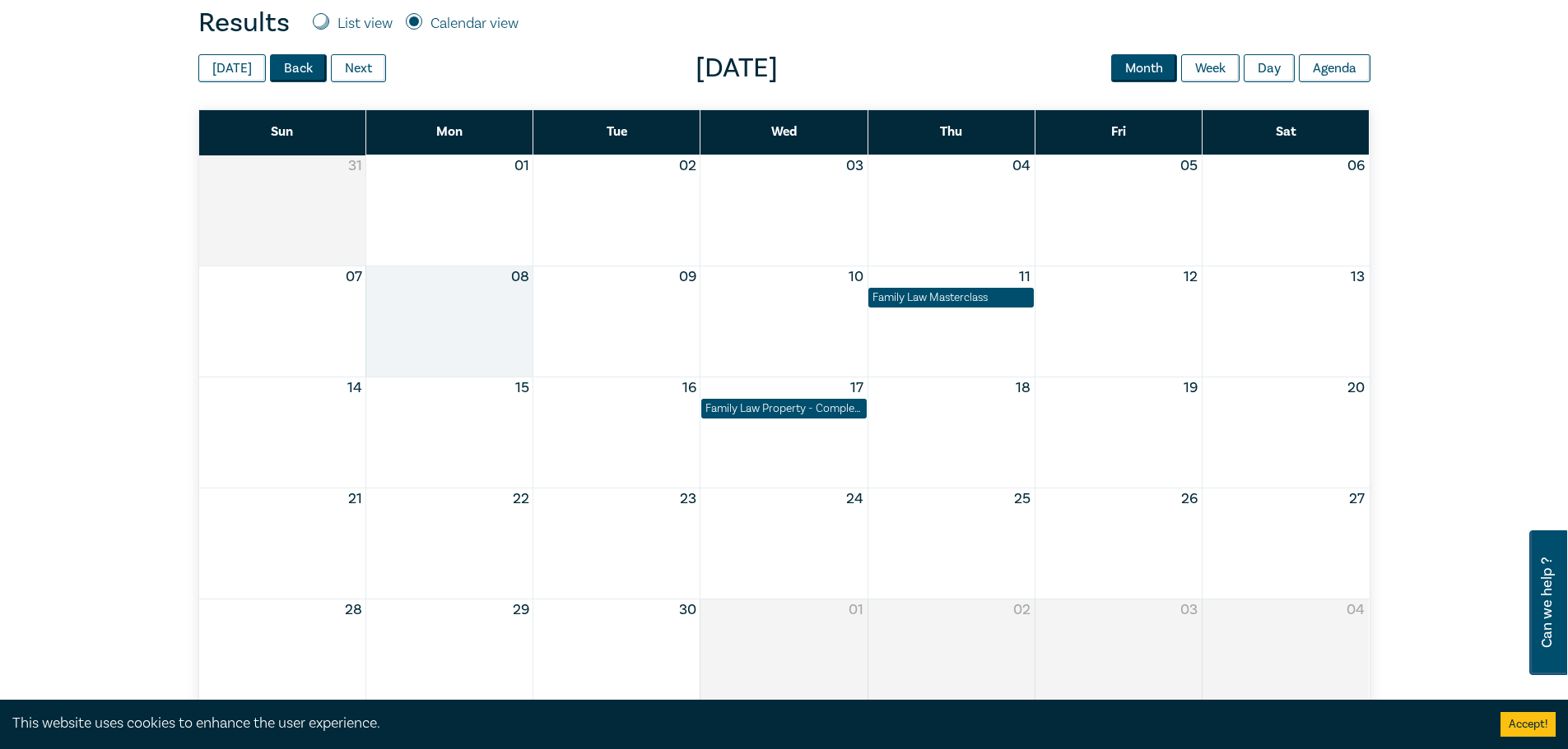
click at [287, 67] on button "Back" at bounding box center [298, 68] width 57 height 28
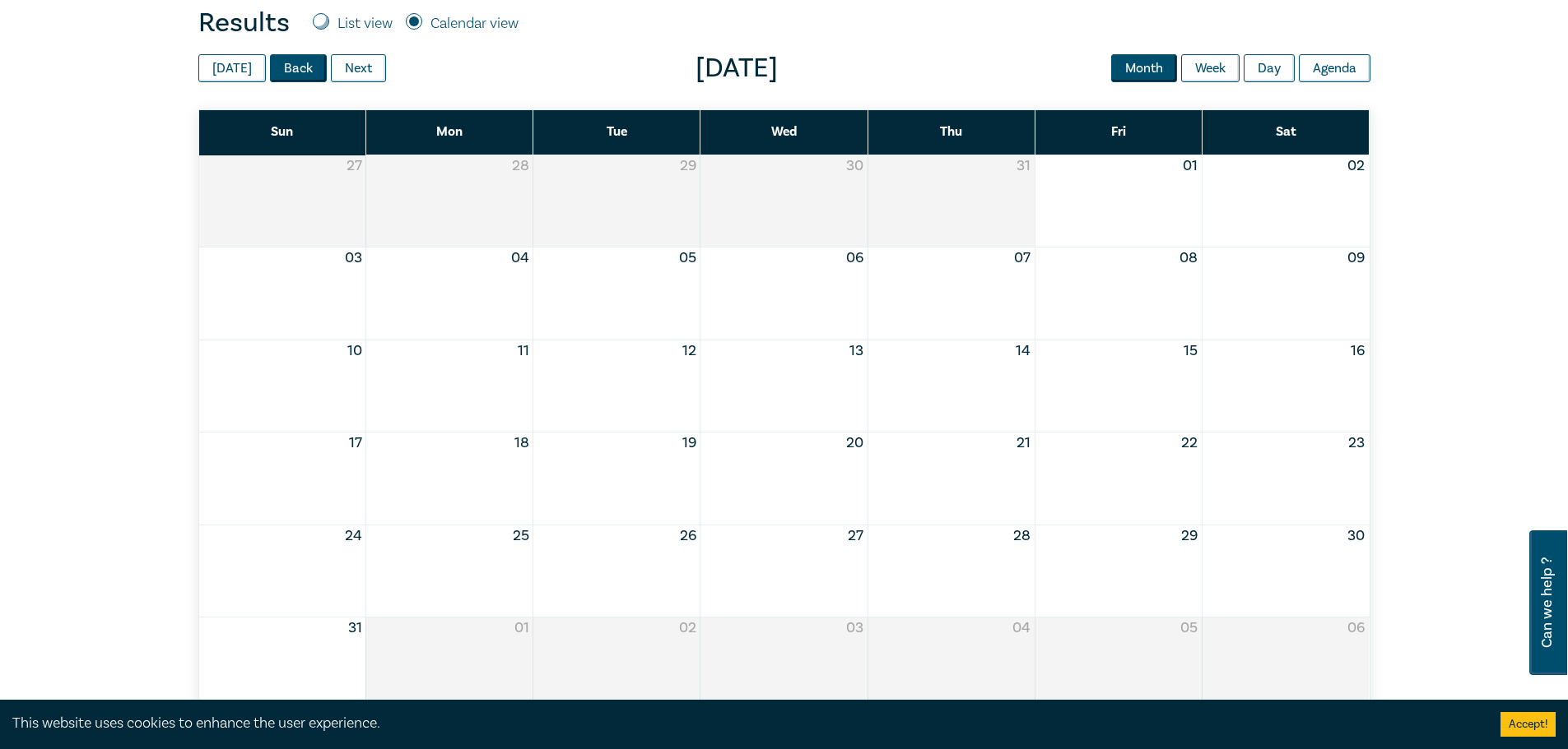
click at [287, 67] on button "Back" at bounding box center [298, 68] width 57 height 28
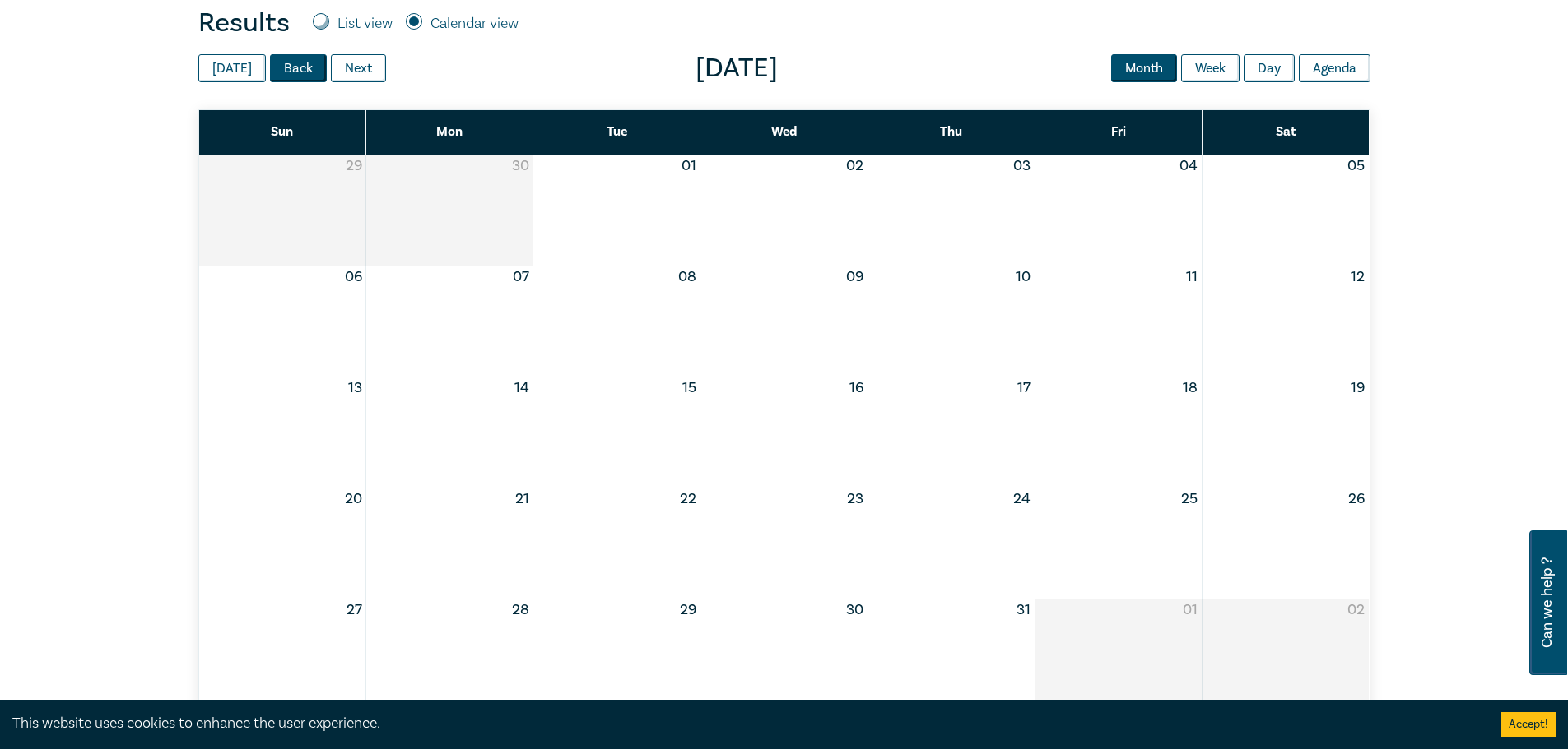
click at [288, 68] on button "Back" at bounding box center [298, 68] width 57 height 28
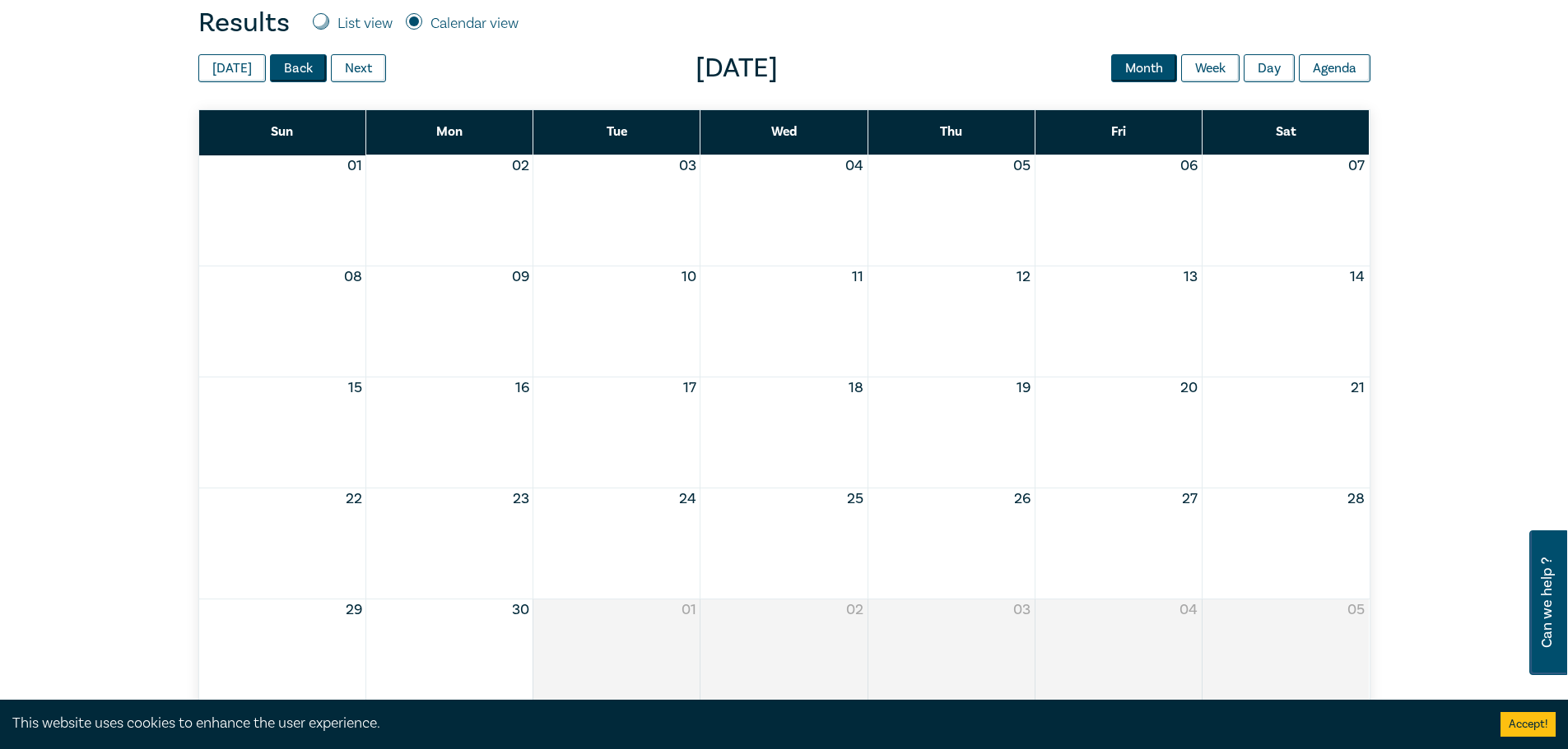
click at [288, 69] on button "Back" at bounding box center [298, 68] width 57 height 28
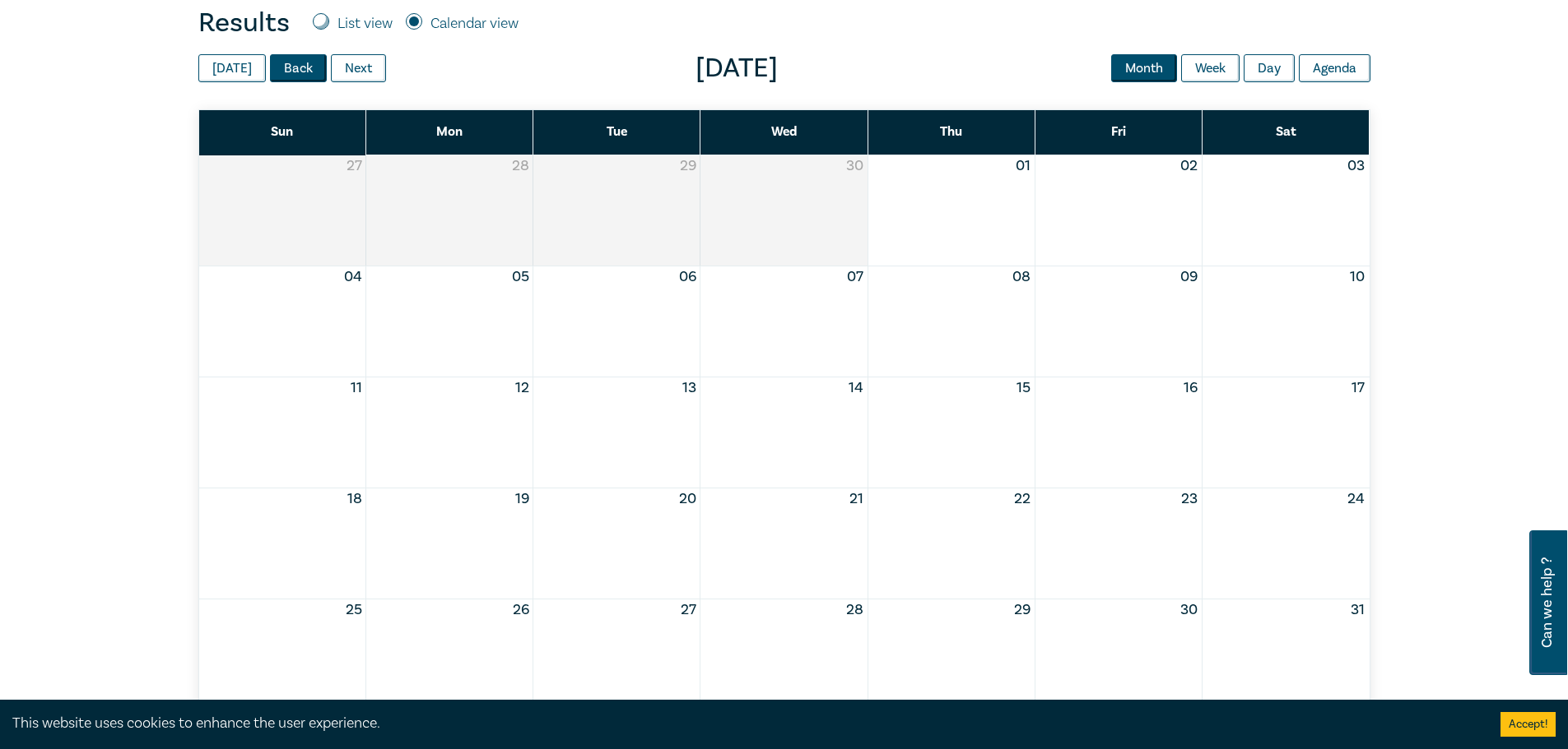
click at [288, 69] on button "Back" at bounding box center [298, 68] width 57 height 28
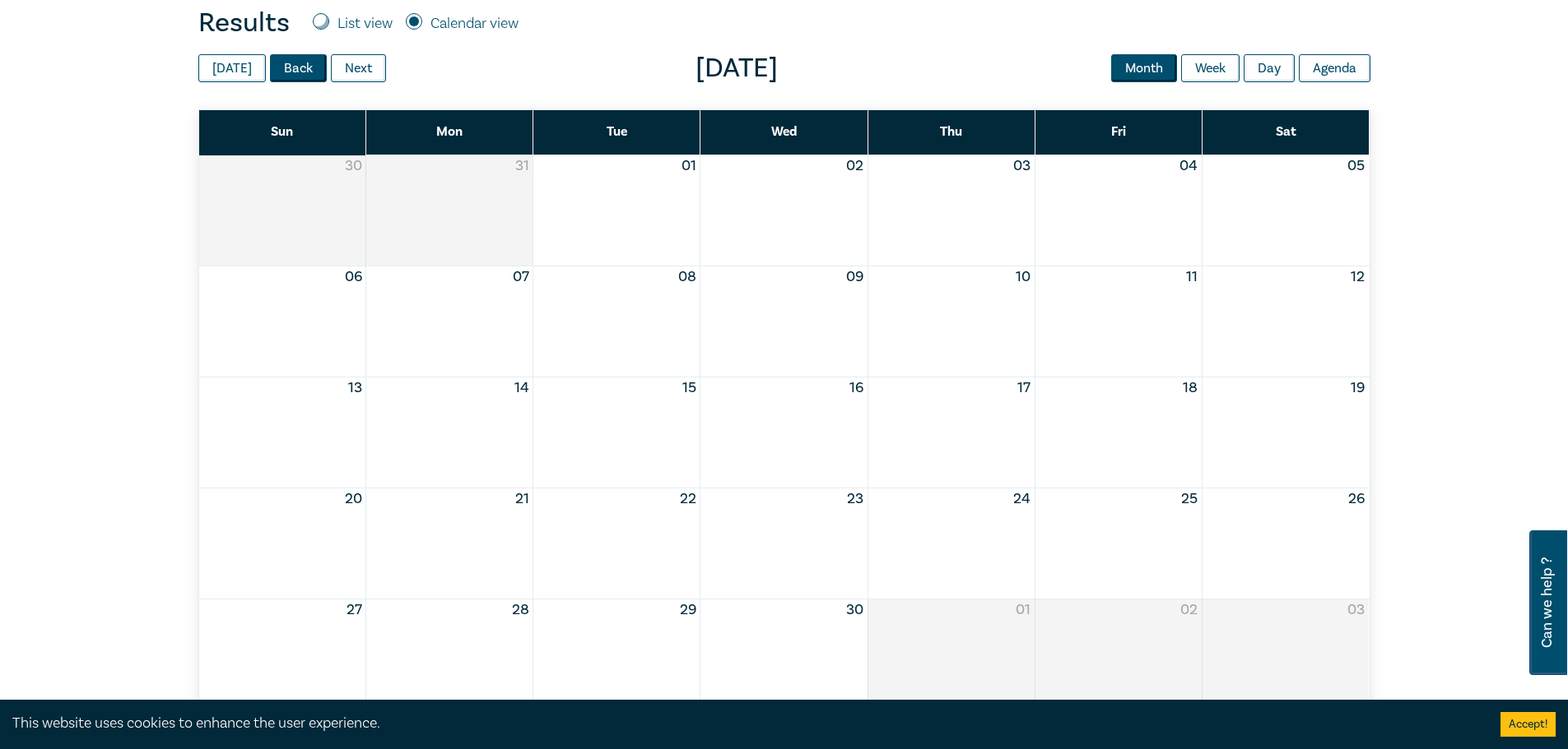
click at [290, 75] on button "Back" at bounding box center [298, 68] width 57 height 28
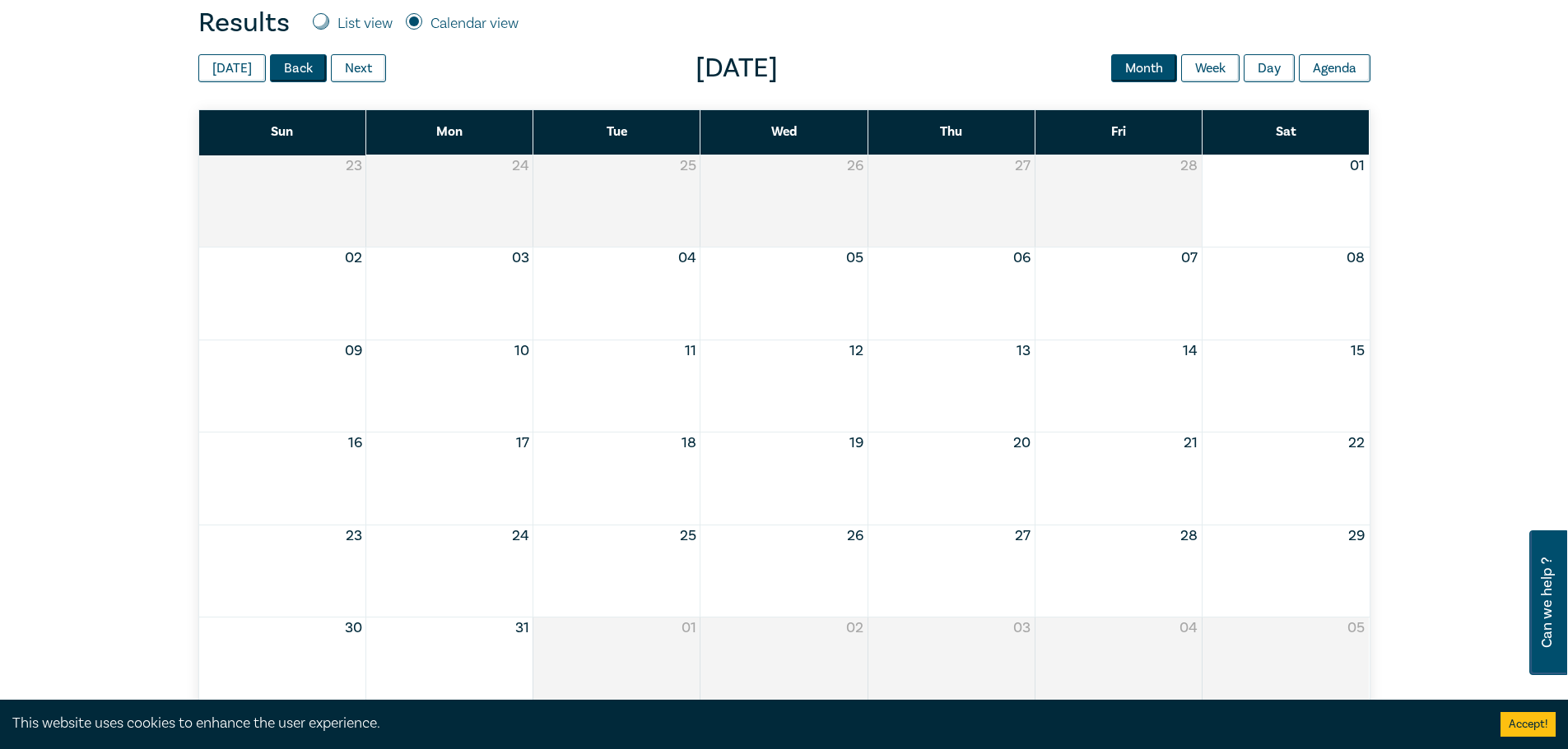
click at [290, 75] on button "Back" at bounding box center [298, 68] width 57 height 28
